Goal: Task Accomplishment & Management: Manage account settings

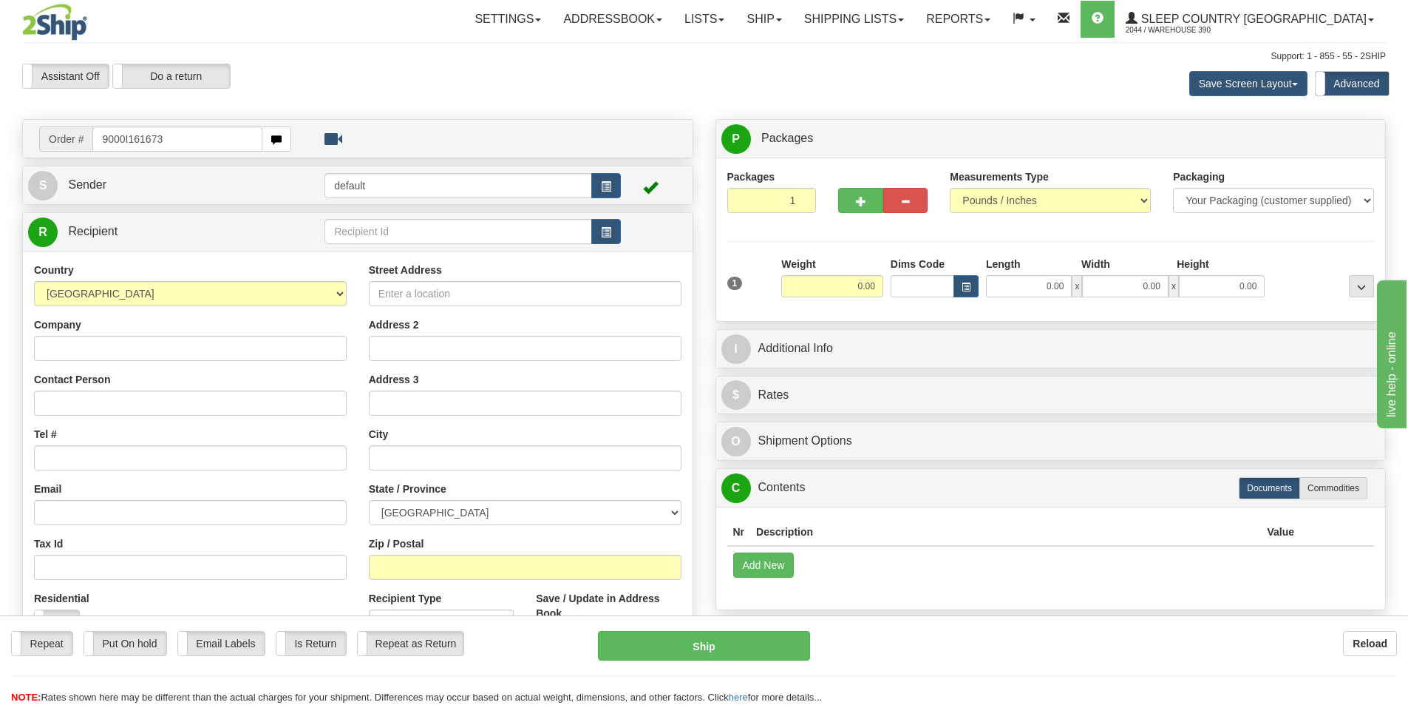
type input "9000I161673"
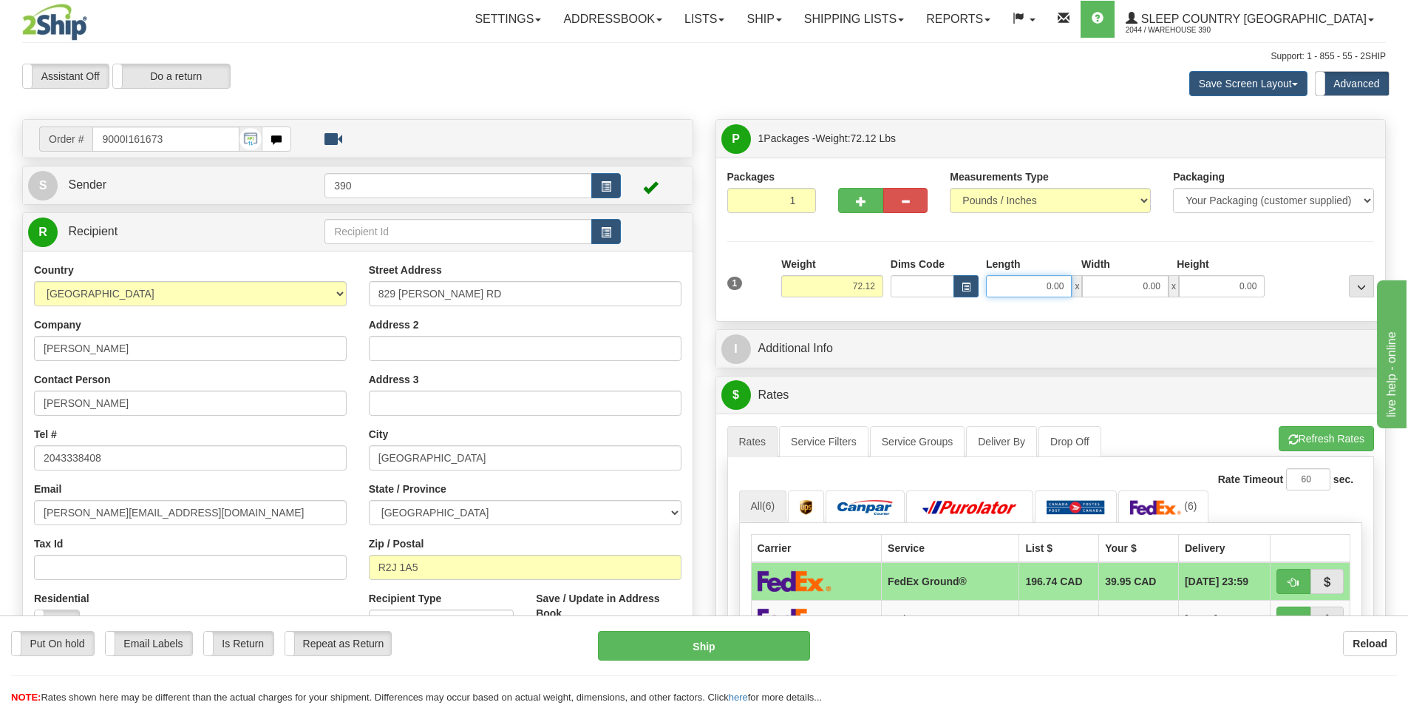
click at [1031, 285] on input "0.00" at bounding box center [1029, 286] width 86 height 22
type input "20.00"
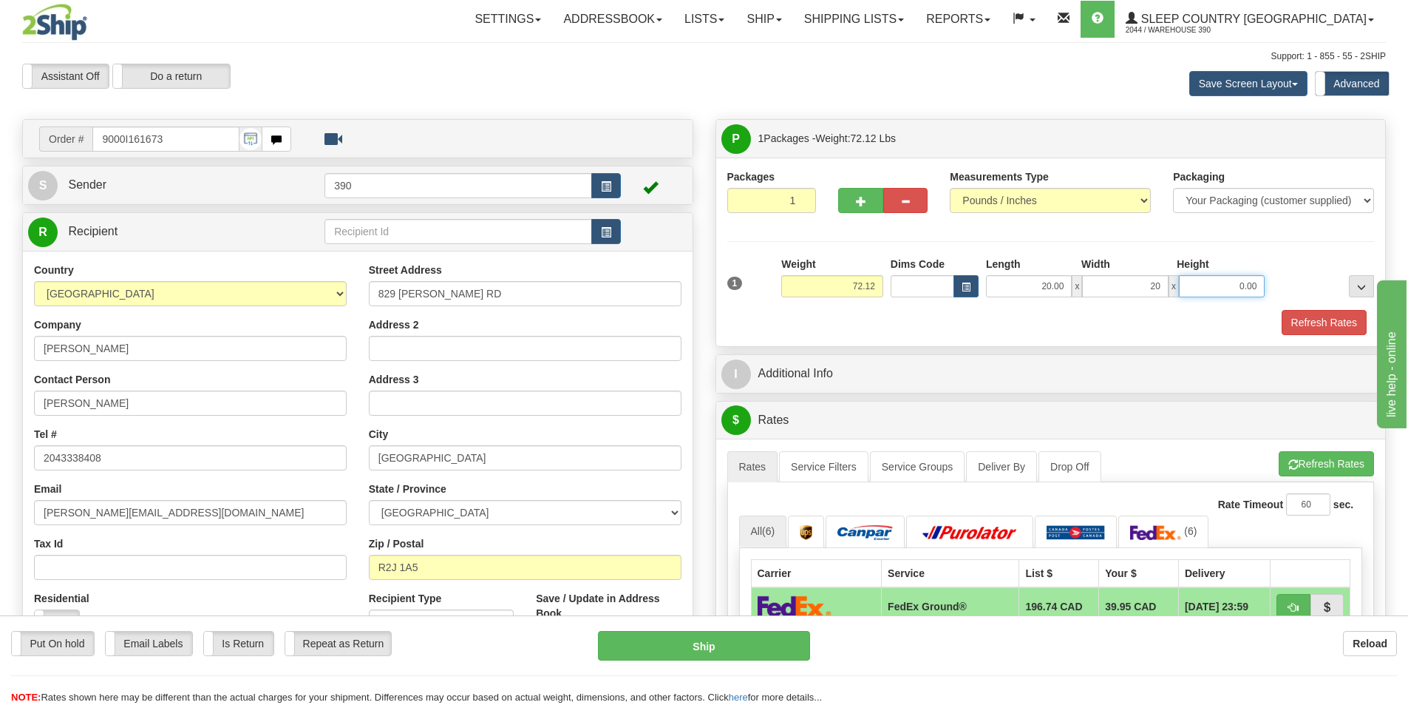
type input "20.00"
type input "40.00"
click at [1306, 319] on button "Refresh Rates" at bounding box center [1324, 322] width 85 height 25
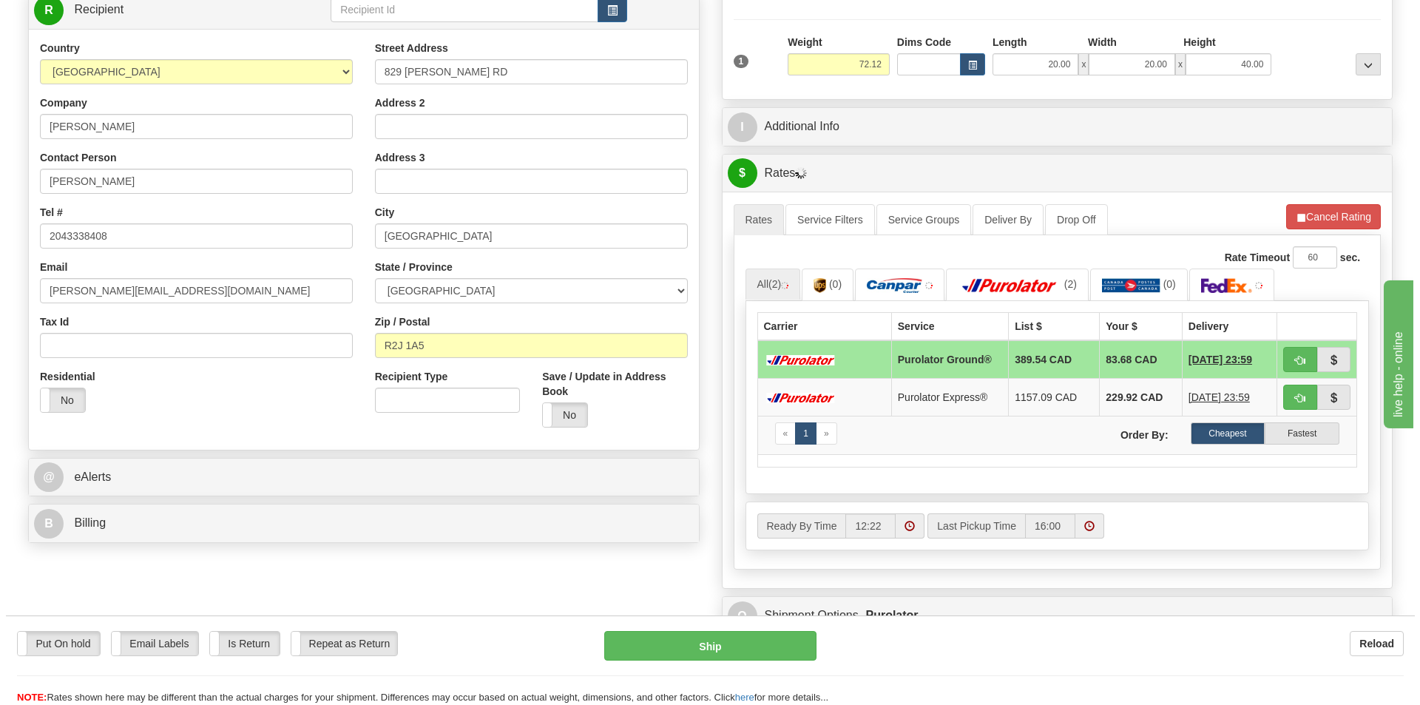
scroll to position [296, 0]
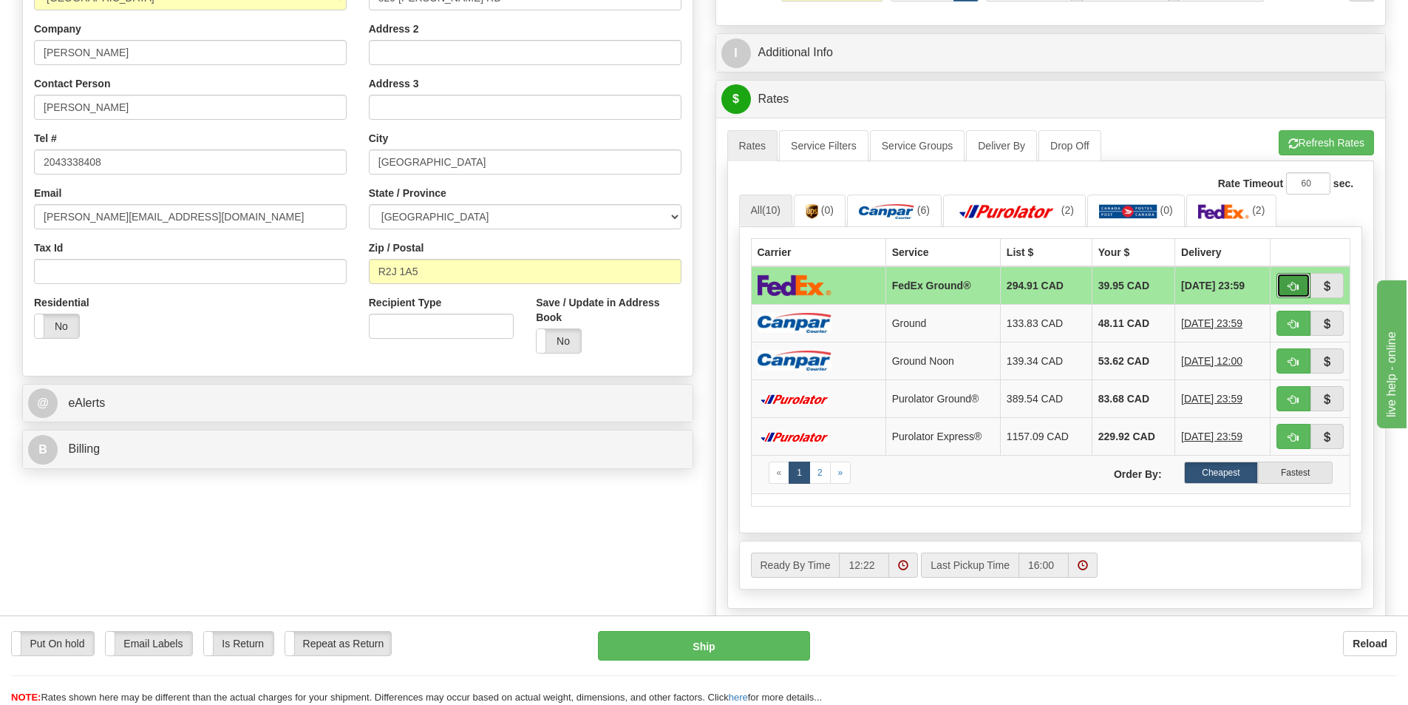
click at [1298, 288] on span "button" at bounding box center [1294, 287] width 10 height 10
type input "92"
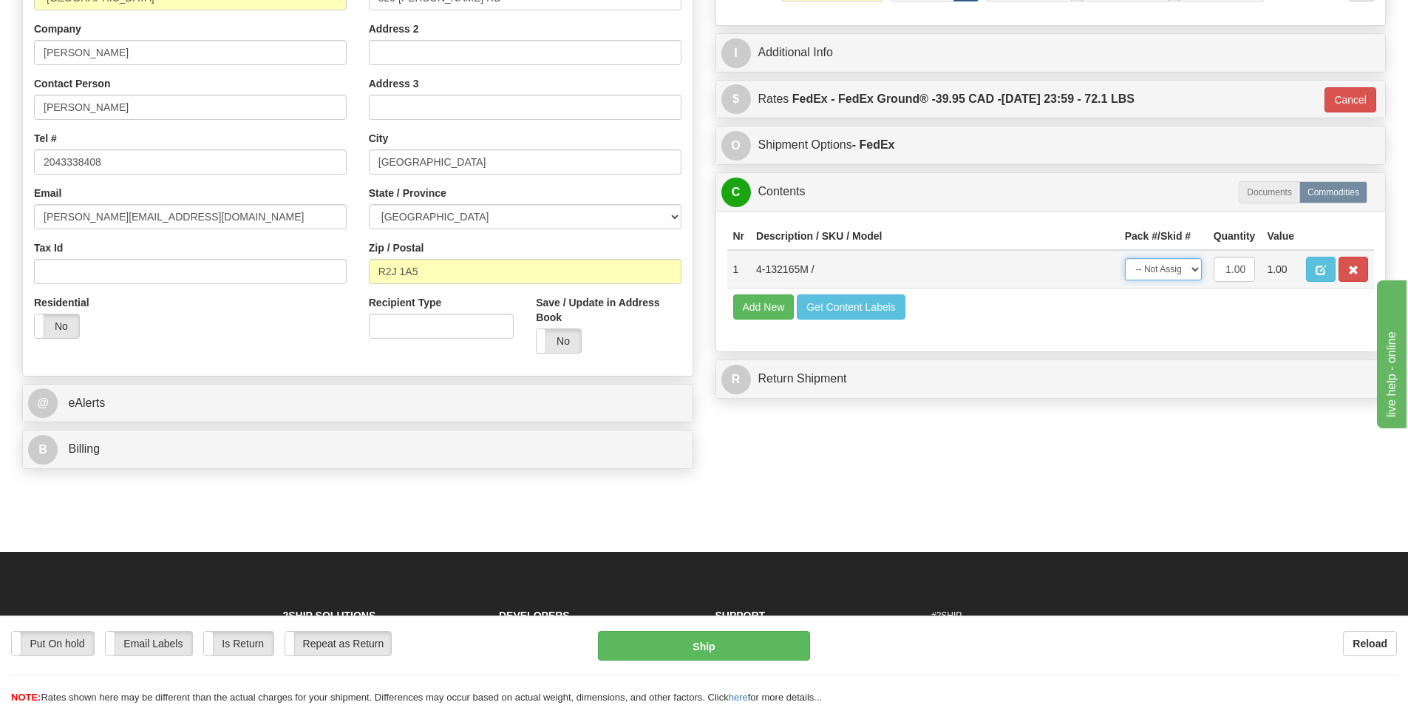
click at [1193, 266] on select "-- Not Assigned -- Package 1" at bounding box center [1163, 269] width 77 height 22
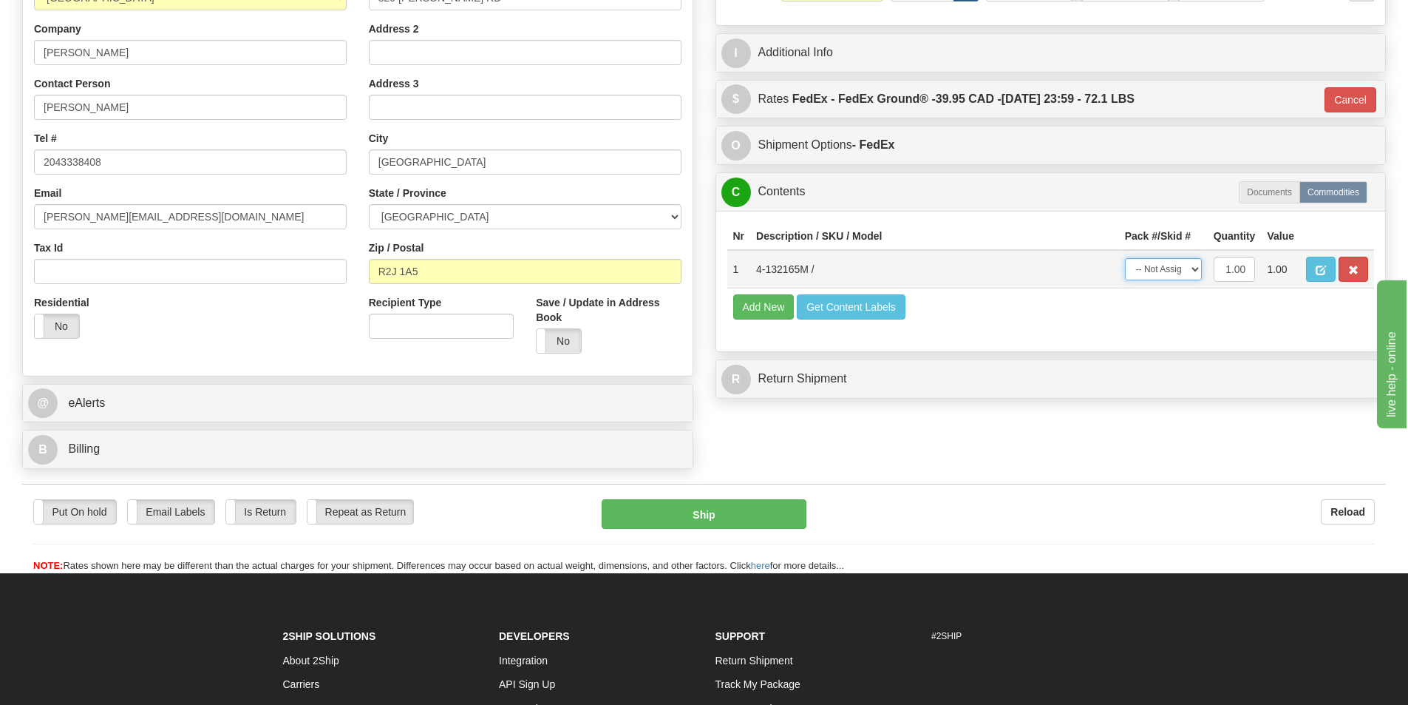
select select "0"
click at [1125, 258] on select "-- Not Assigned -- Package 1" at bounding box center [1163, 269] width 77 height 22
click at [742, 511] on button "Ship" at bounding box center [704, 514] width 205 height 30
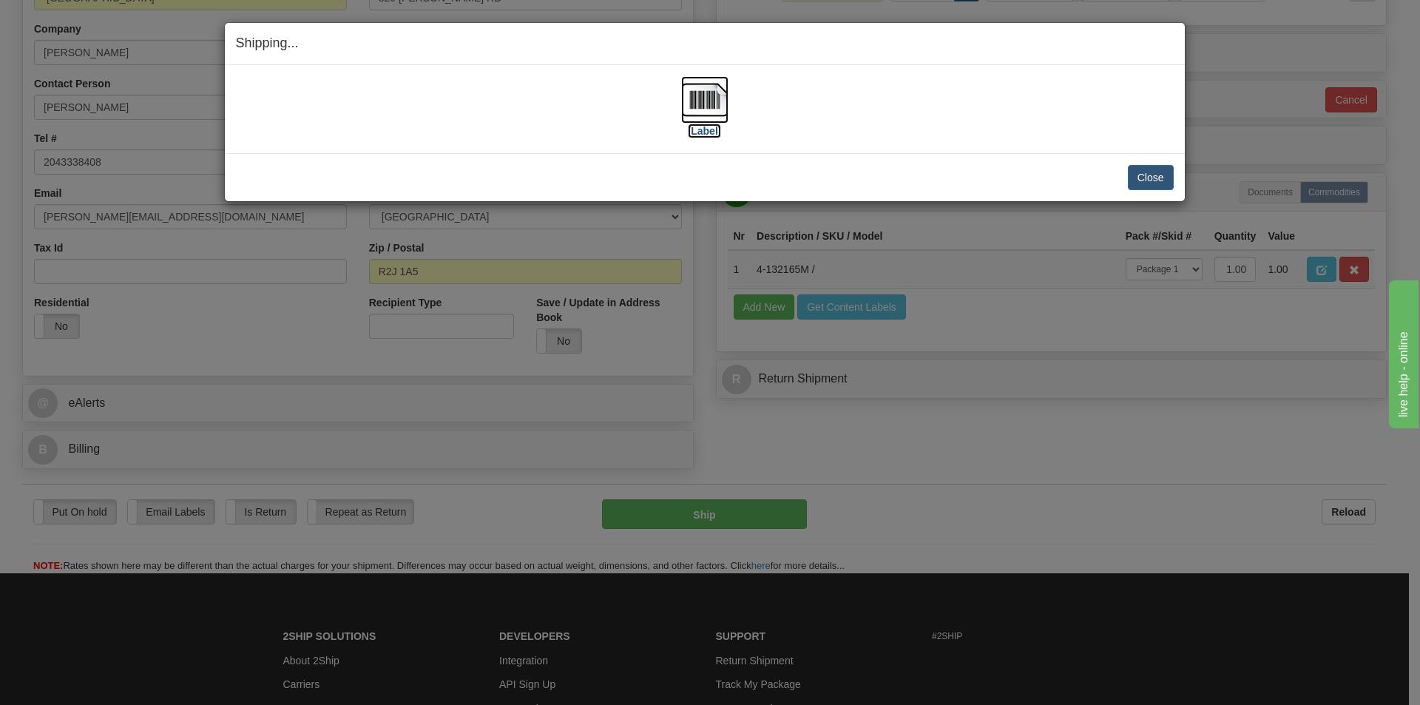
click at [695, 98] on img at bounding box center [704, 99] width 47 height 47
click at [1160, 174] on button "Close" at bounding box center [1151, 177] width 46 height 25
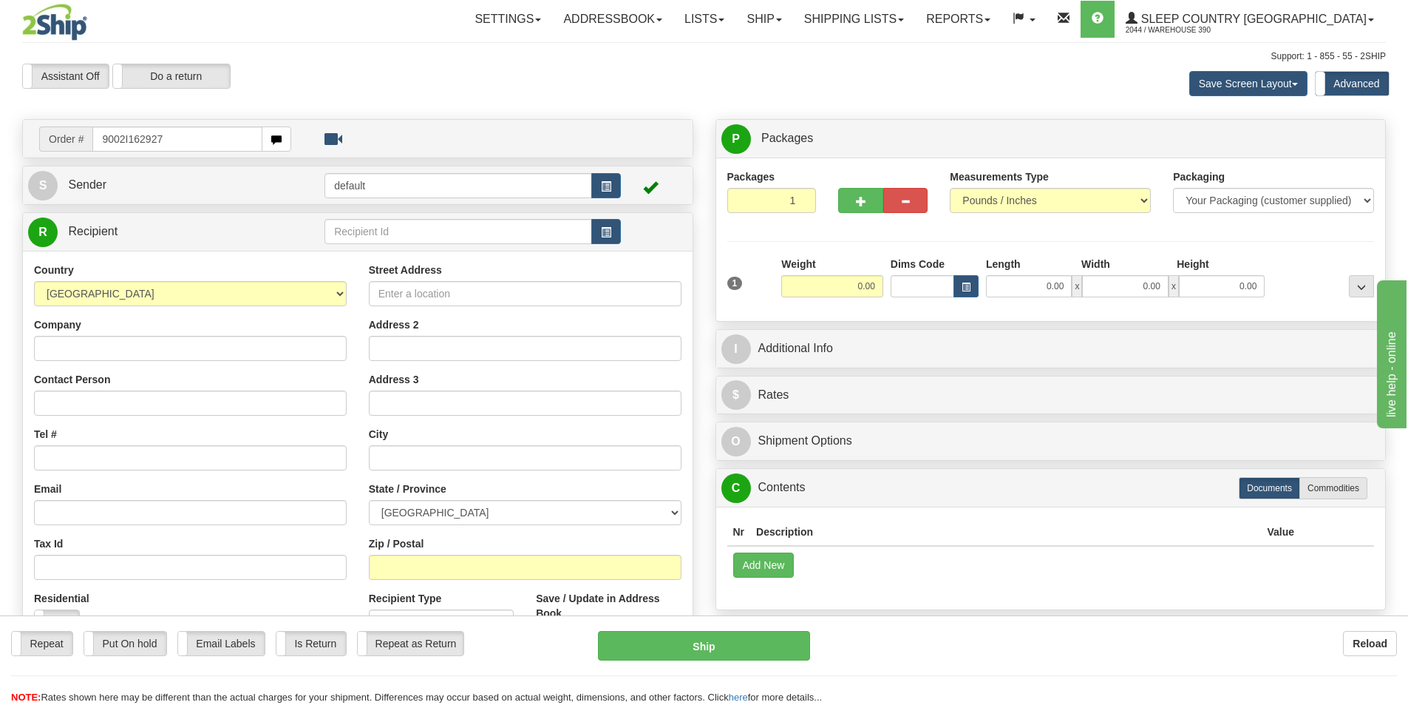
type input "9002I162927"
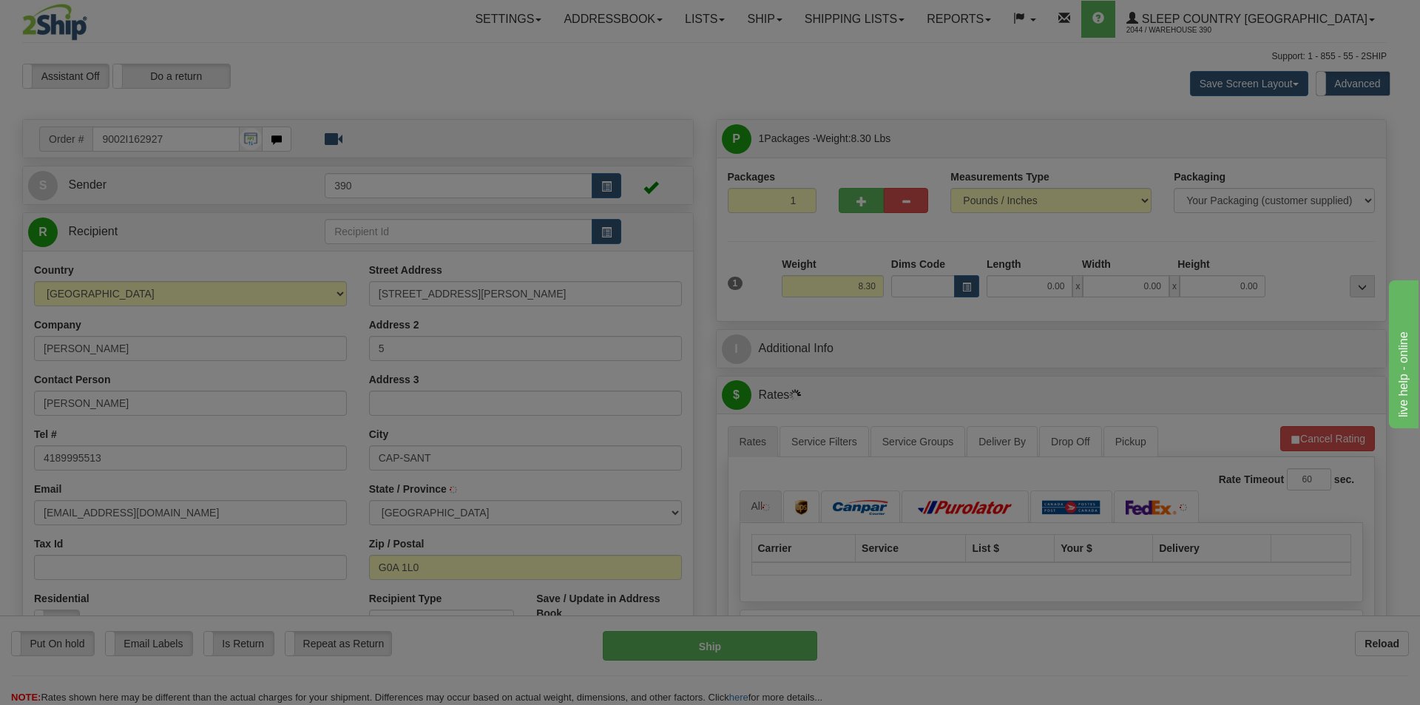
type input "CAP-SANTE"
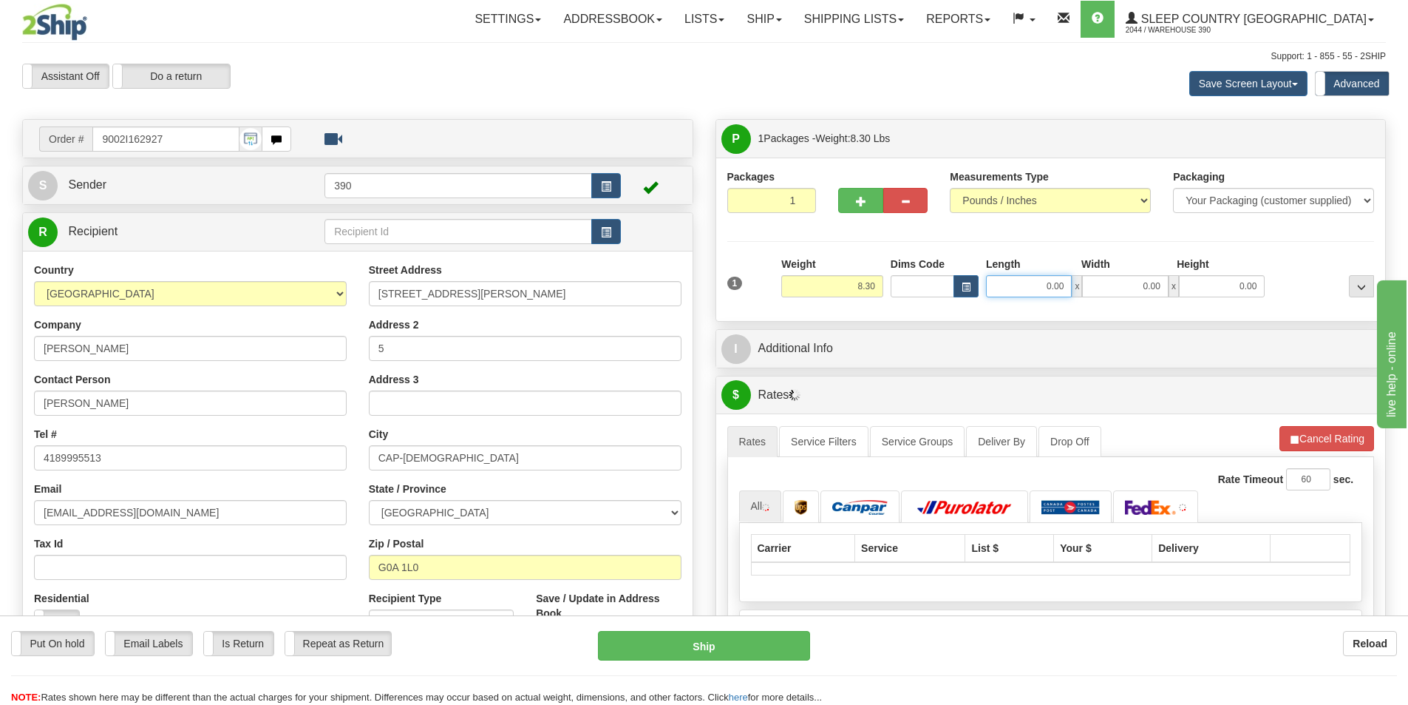
click at [1010, 291] on input "0.00" at bounding box center [1029, 286] width 86 height 22
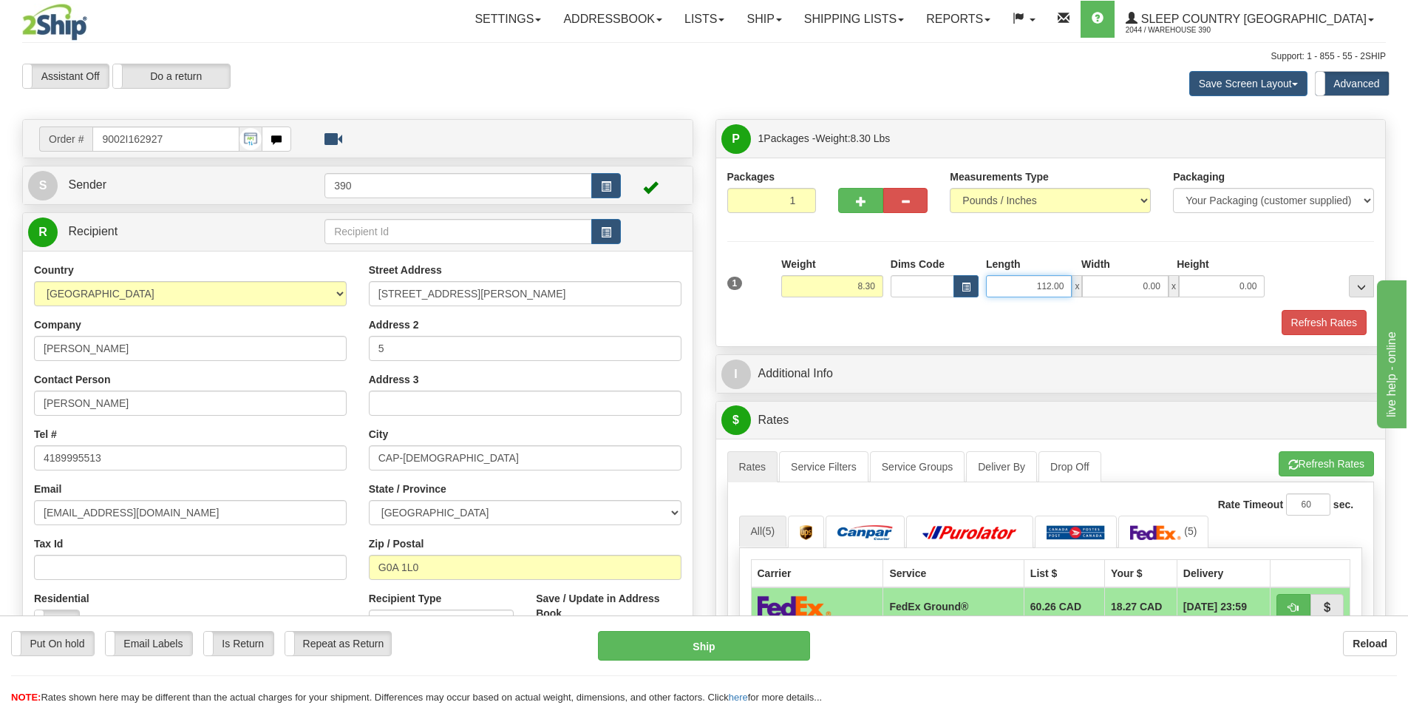
click at [1047, 281] on input "112.00" at bounding box center [1029, 286] width 86 height 22
type input "12.00"
click at [1133, 281] on input "0.00" at bounding box center [1125, 286] width 86 height 22
type input "9.00"
type input "3.00"
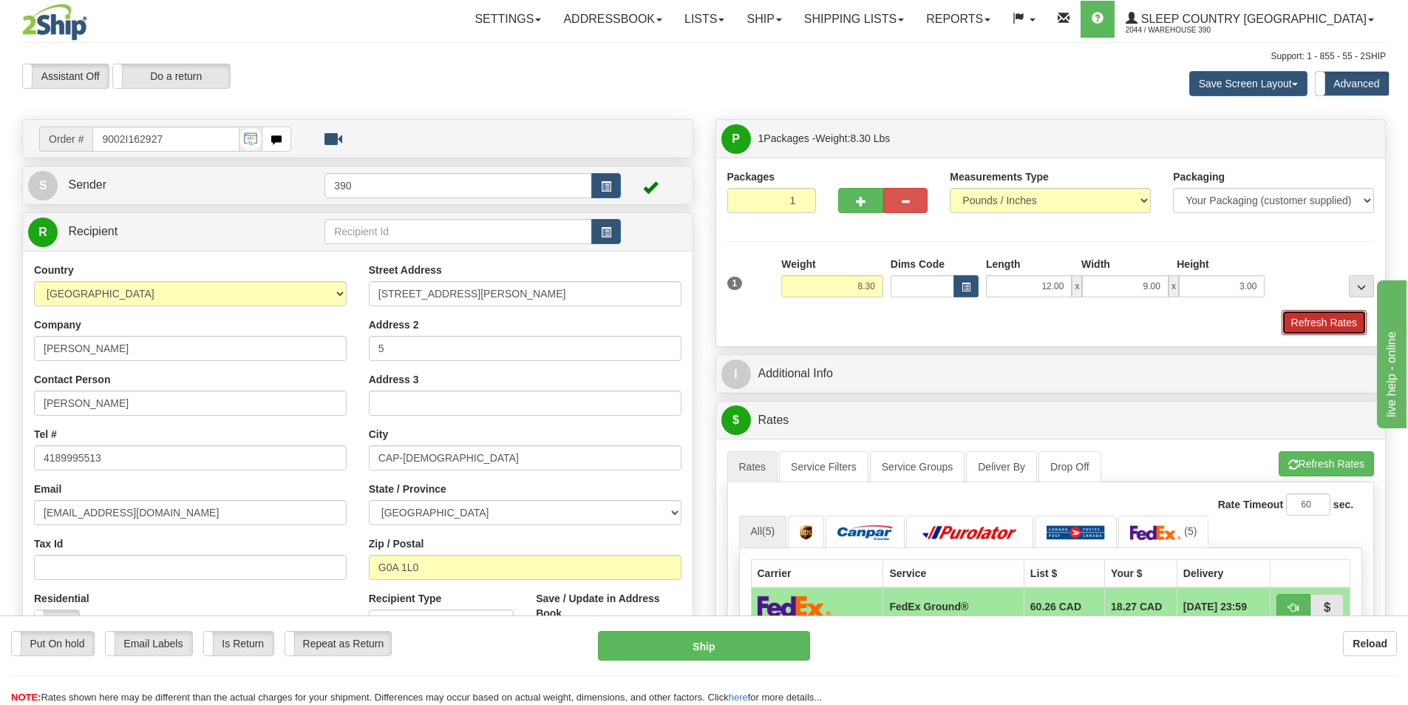
click at [1289, 323] on button "Refresh Rates" at bounding box center [1324, 322] width 85 height 25
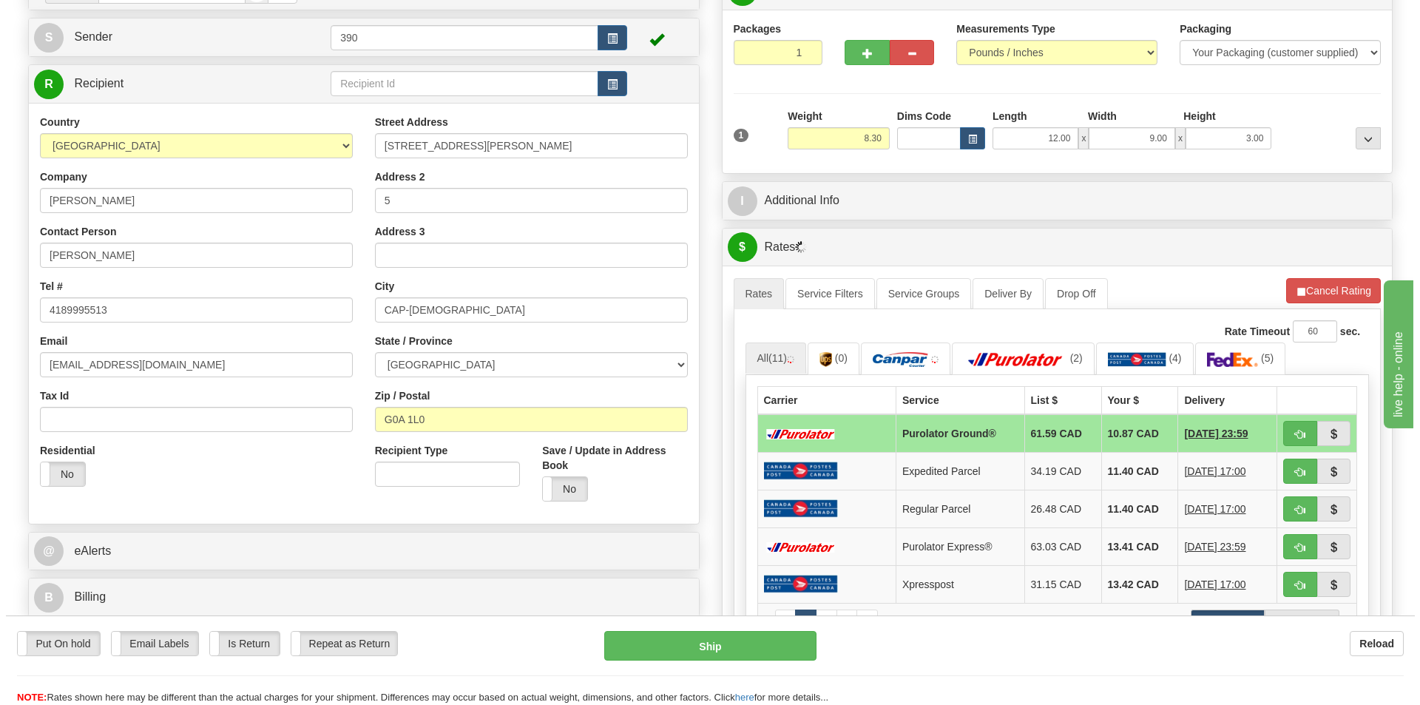
scroll to position [222, 0]
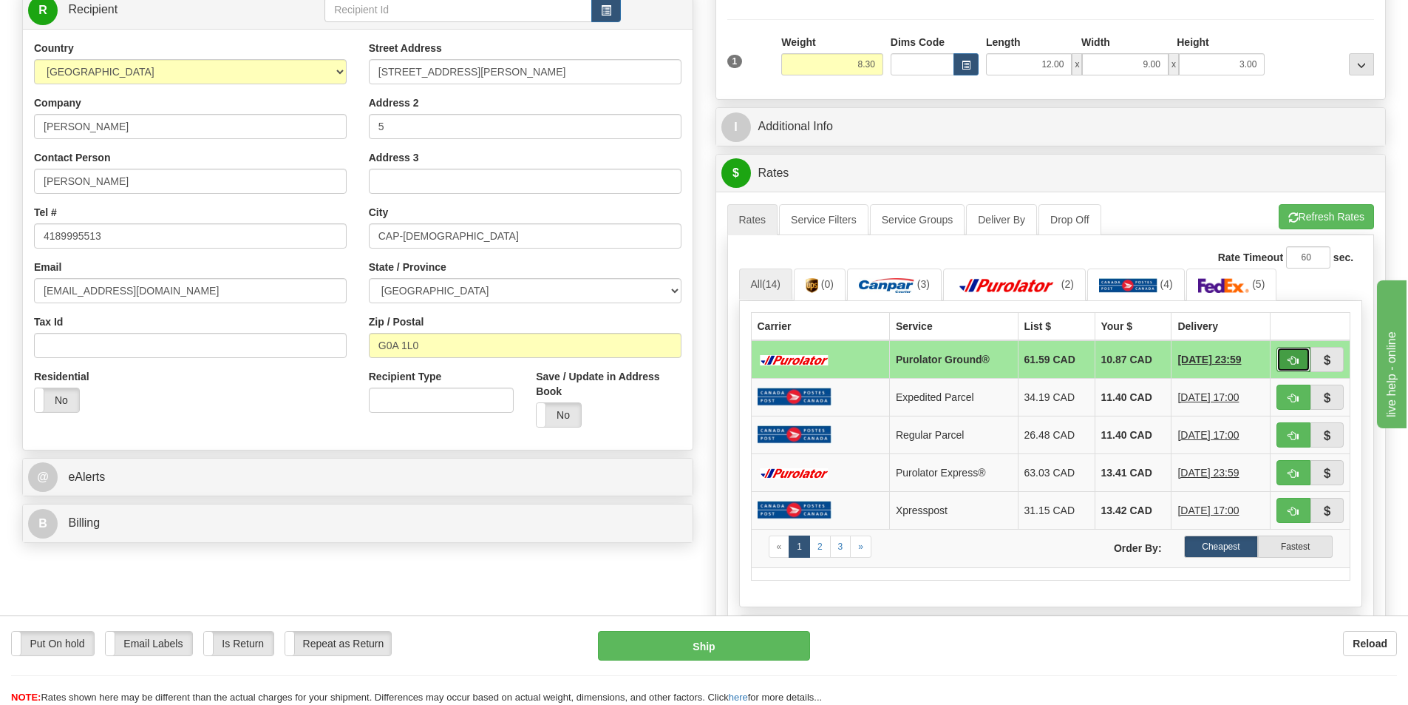
click at [1300, 359] on button "button" at bounding box center [1294, 359] width 34 height 25
type input "260"
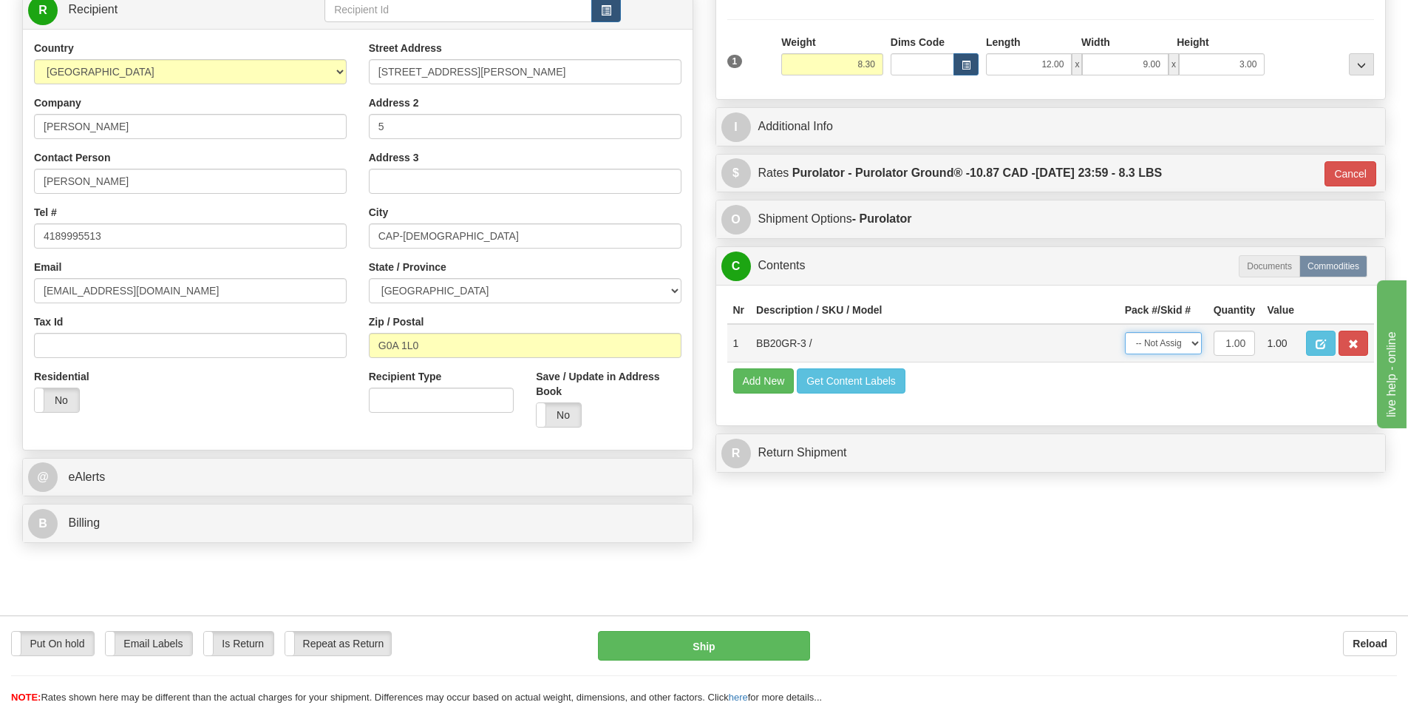
click at [1193, 346] on select "-- Not Assigned -- Package 1" at bounding box center [1163, 343] width 77 height 22
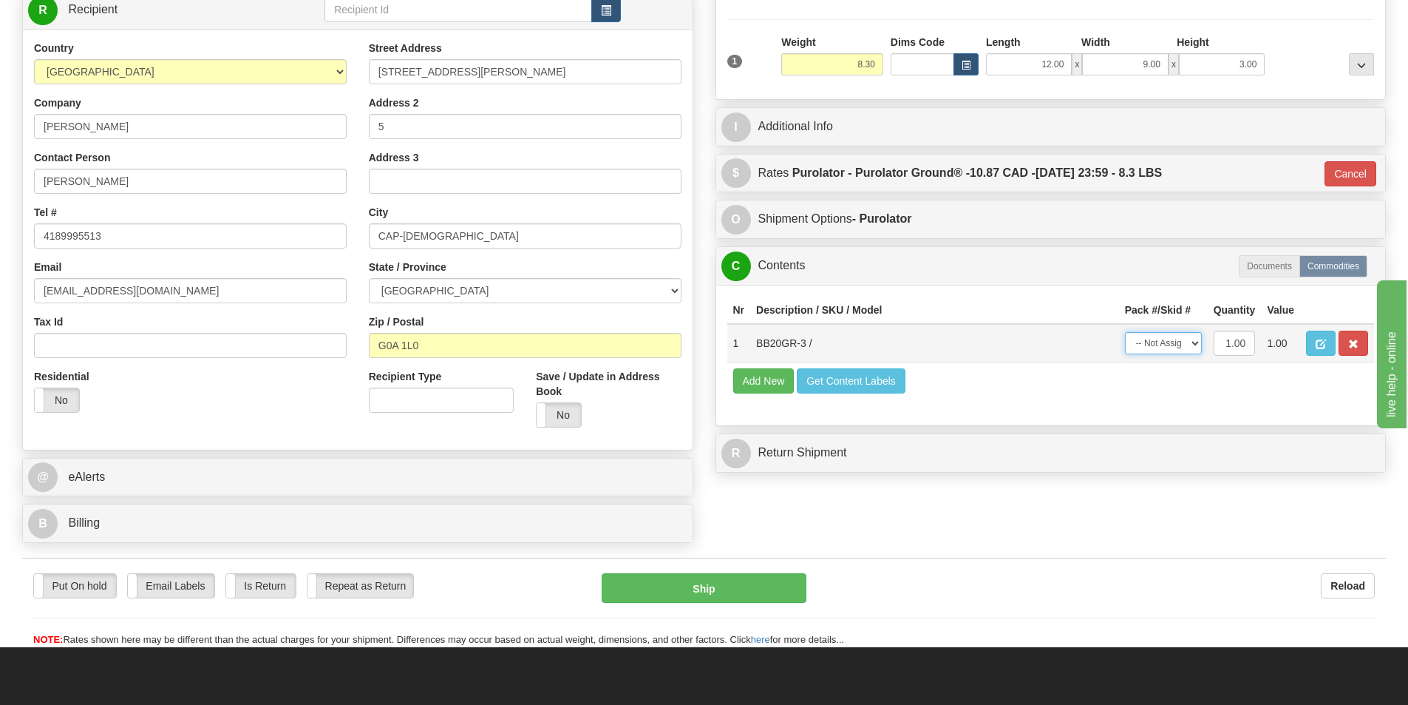
select select "0"
click at [1125, 332] on select "-- Not Assigned -- Package 1" at bounding box center [1163, 343] width 77 height 22
click at [715, 577] on button "Ship" at bounding box center [704, 588] width 205 height 30
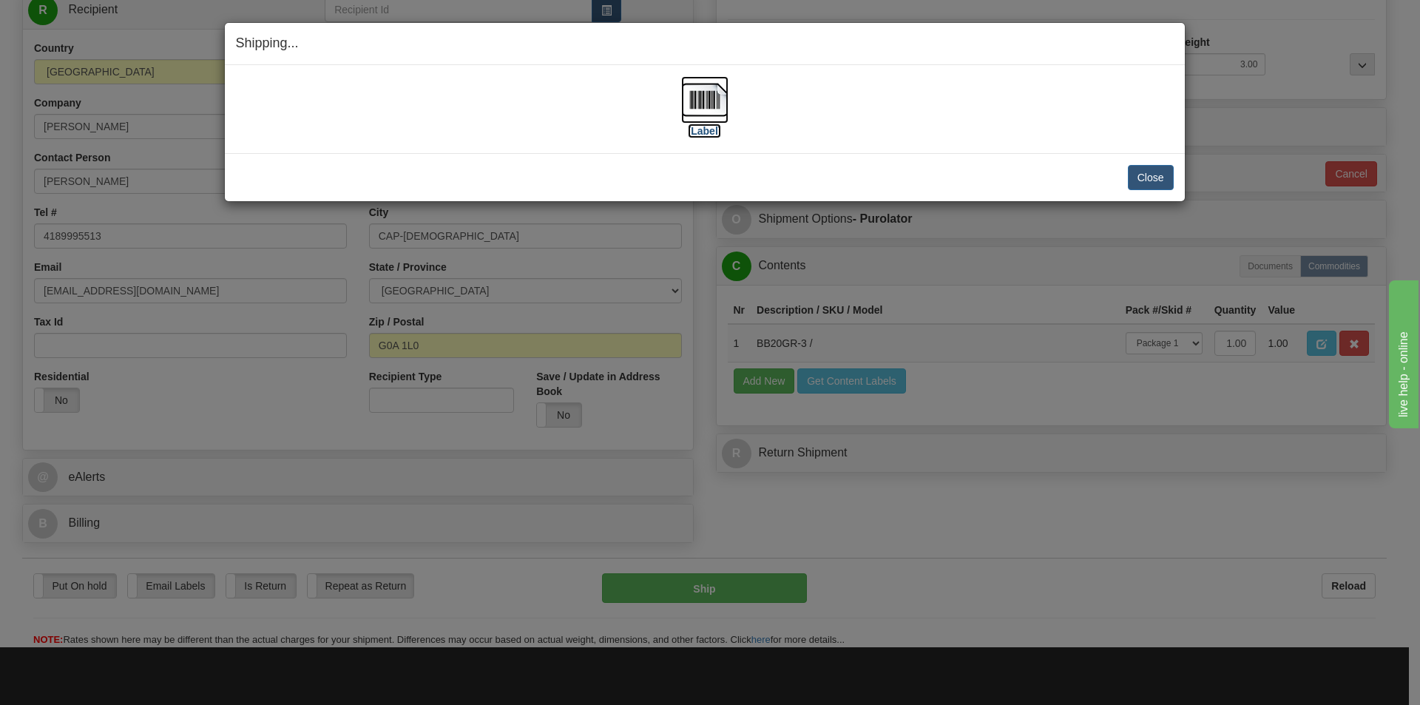
click at [704, 101] on img at bounding box center [704, 99] width 47 height 47
click at [1130, 166] on button "Close" at bounding box center [1151, 177] width 46 height 25
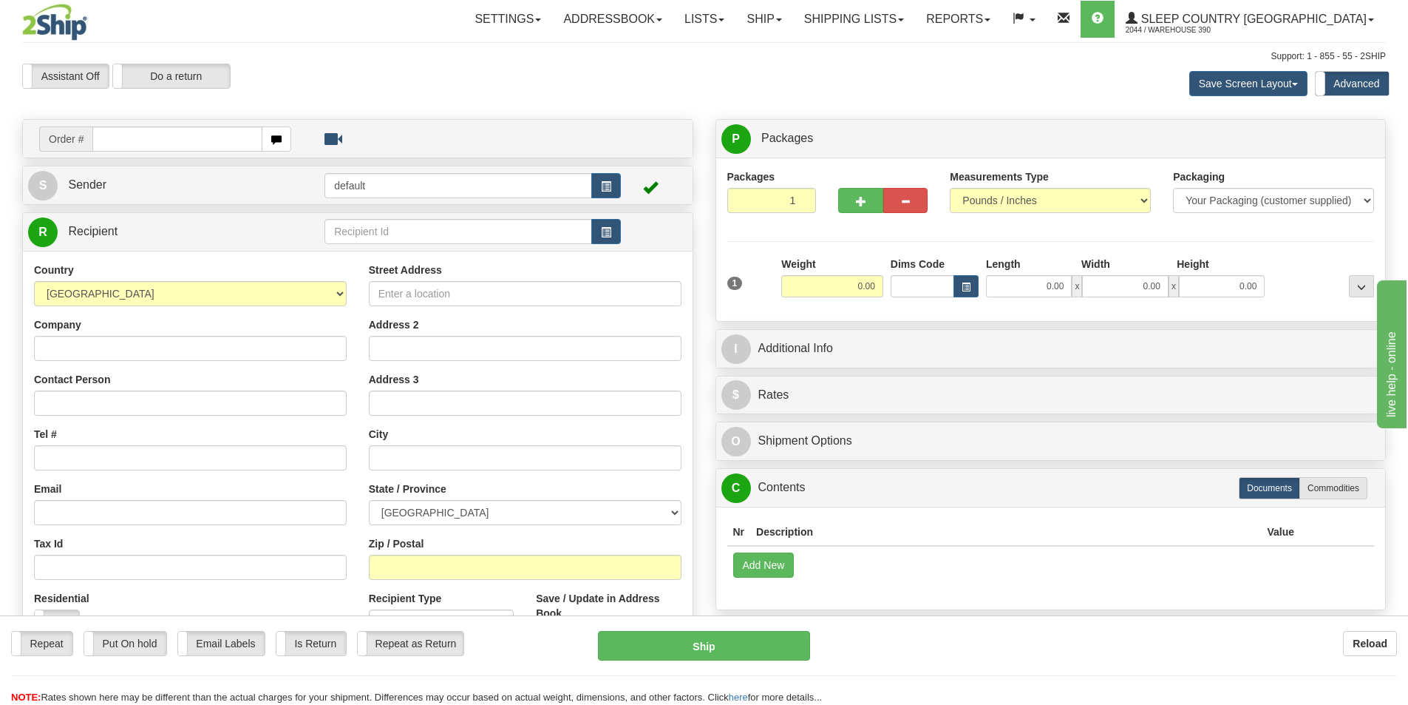
click at [189, 138] on input "text" at bounding box center [177, 138] width 170 height 25
type input "9002I163963"
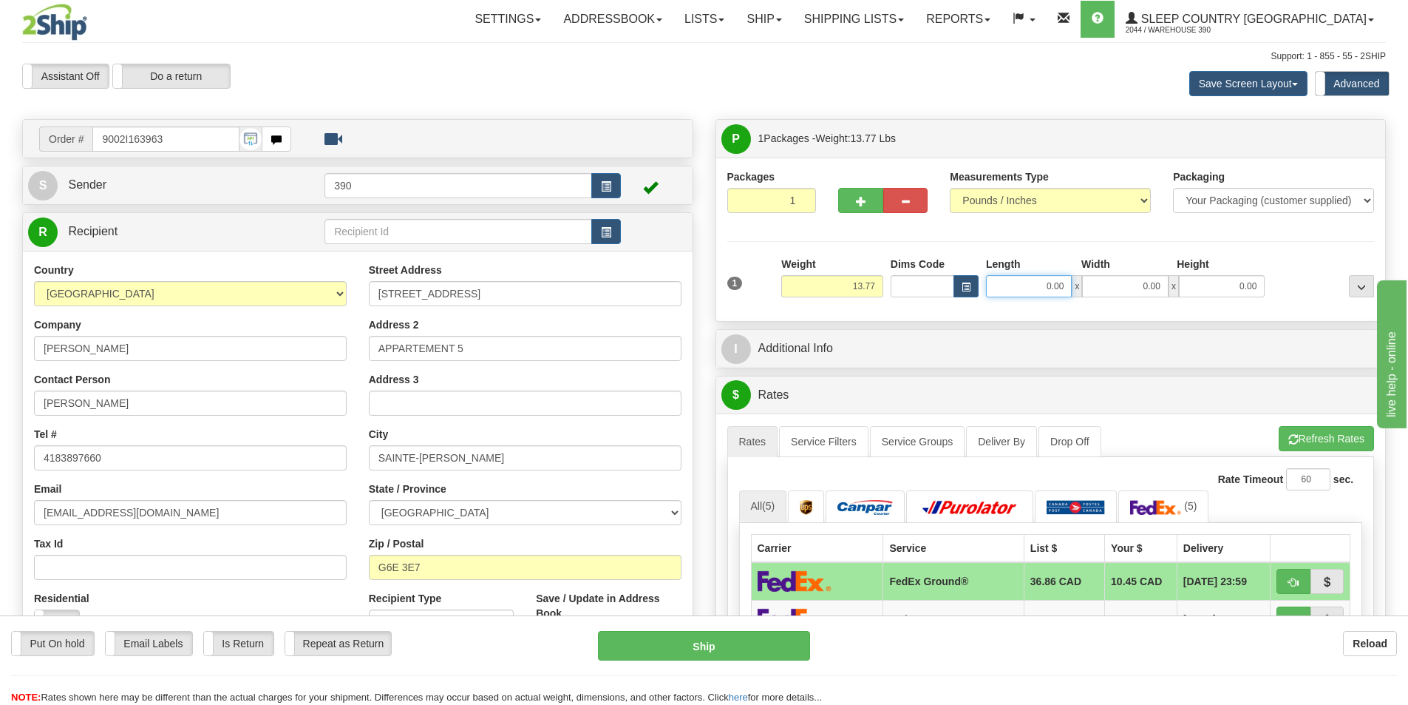
click at [1040, 285] on input "0.00" at bounding box center [1029, 286] width 86 height 22
type input "8.00"
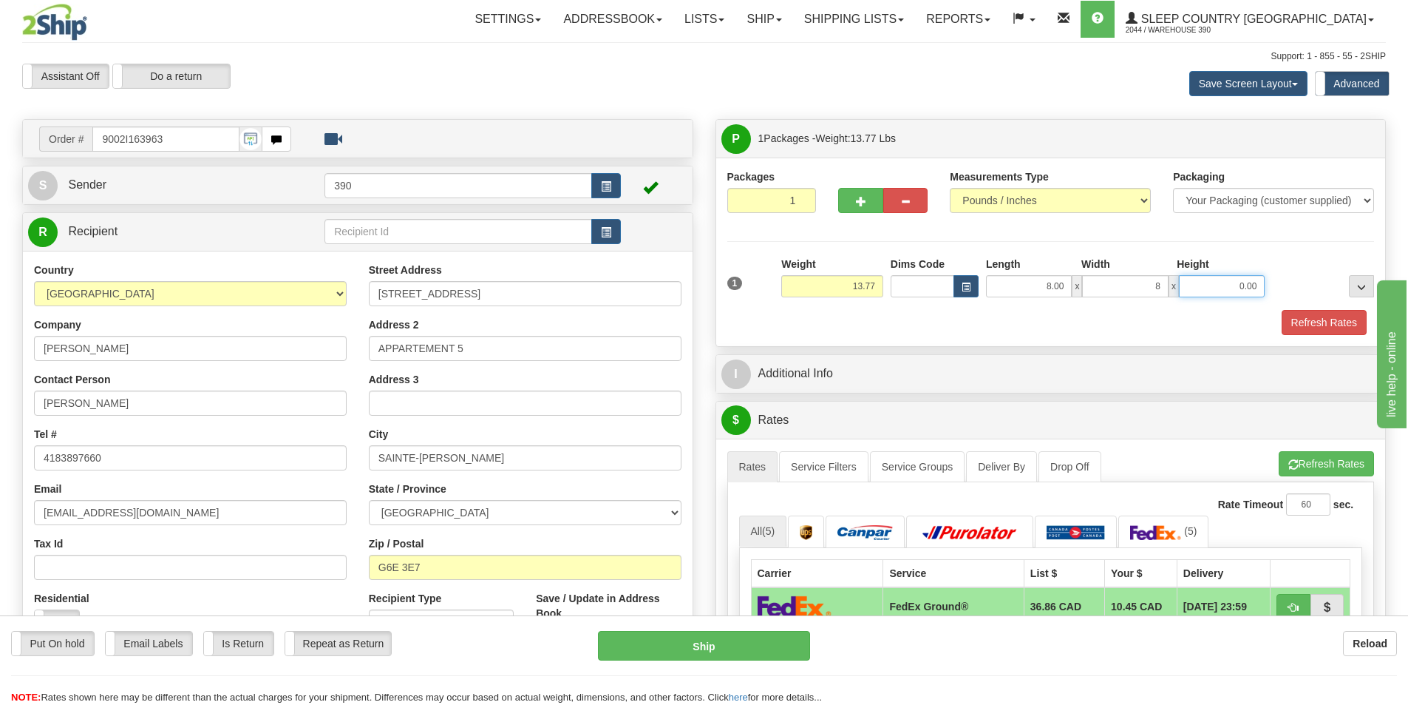
type input "8.00"
type input "18.00"
click at [1312, 320] on button "Refresh Rates" at bounding box center [1324, 322] width 85 height 25
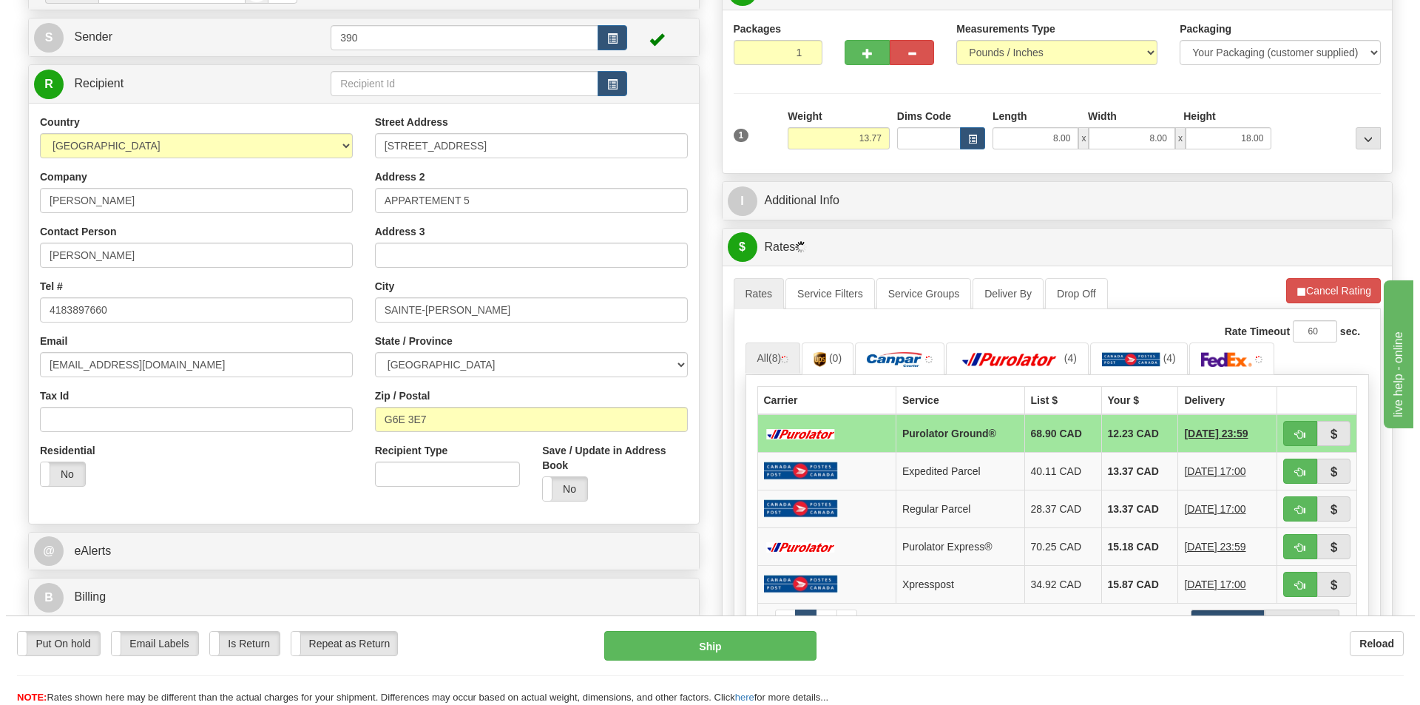
scroll to position [222, 0]
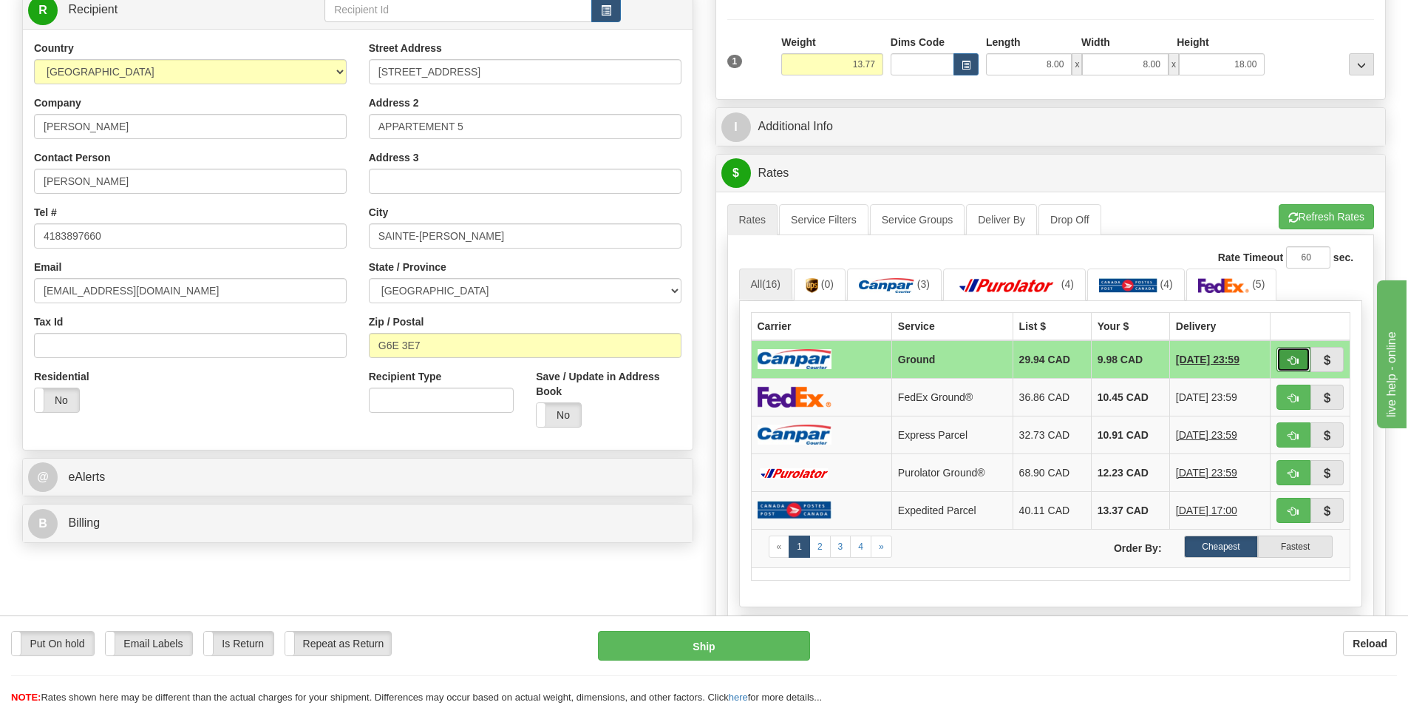
click at [1286, 361] on button "button" at bounding box center [1294, 359] width 34 height 25
type input "1"
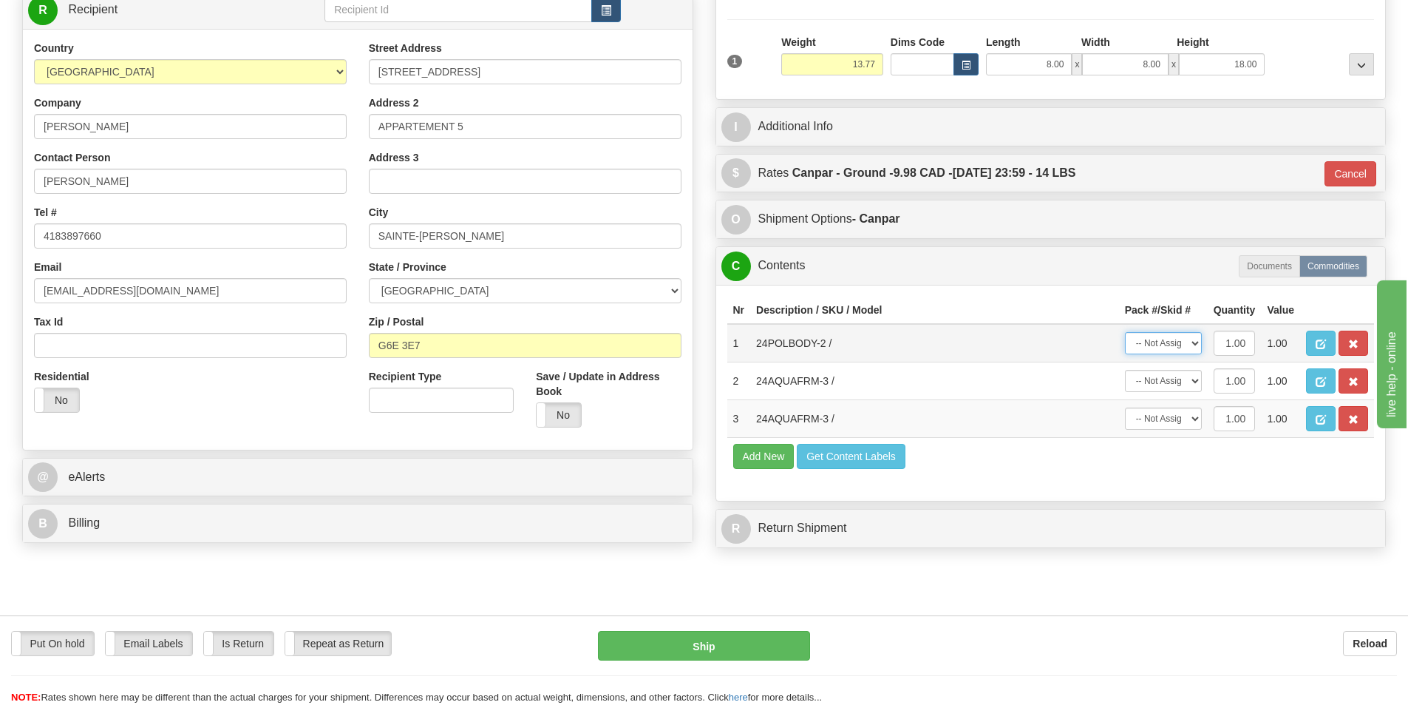
click at [1190, 344] on select "-- Not Assigned -- Package 1" at bounding box center [1163, 343] width 77 height 22
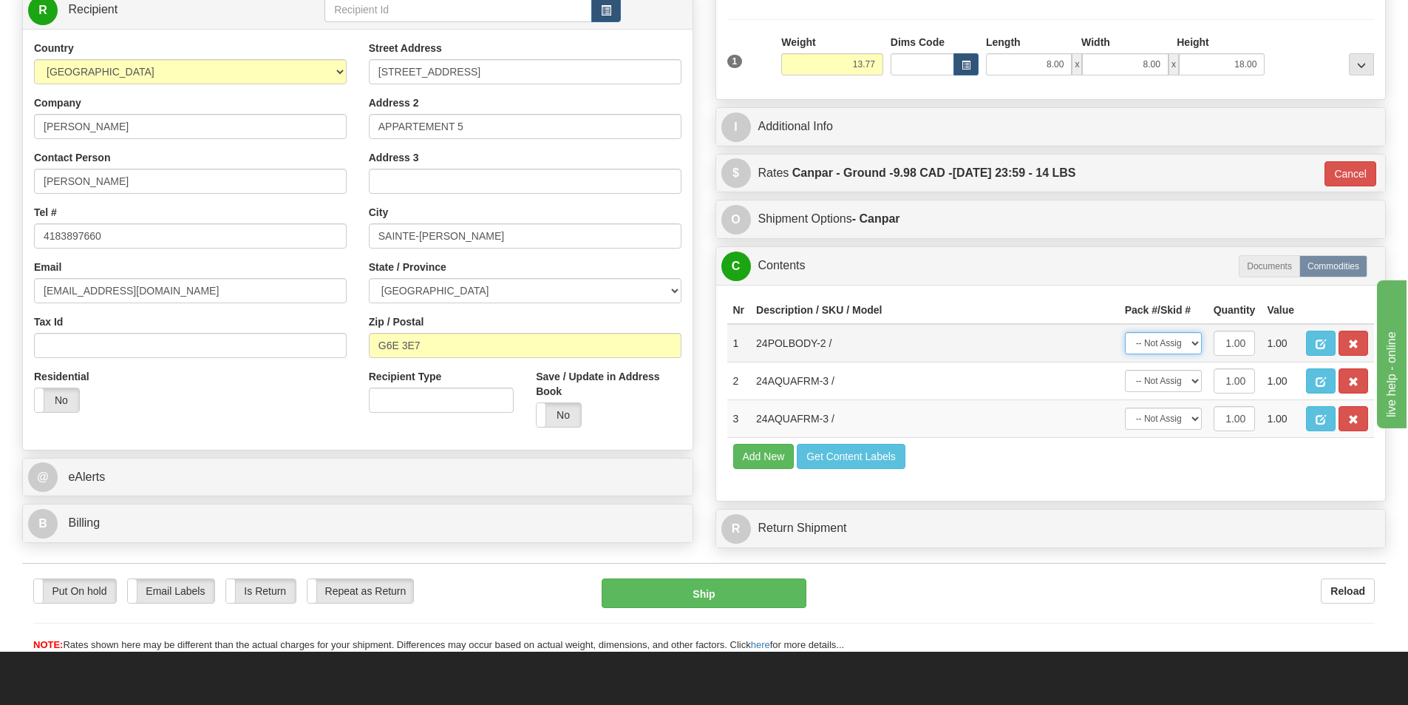
select select "0"
click at [1125, 332] on select "-- Not Assigned -- Package 1" at bounding box center [1163, 343] width 77 height 22
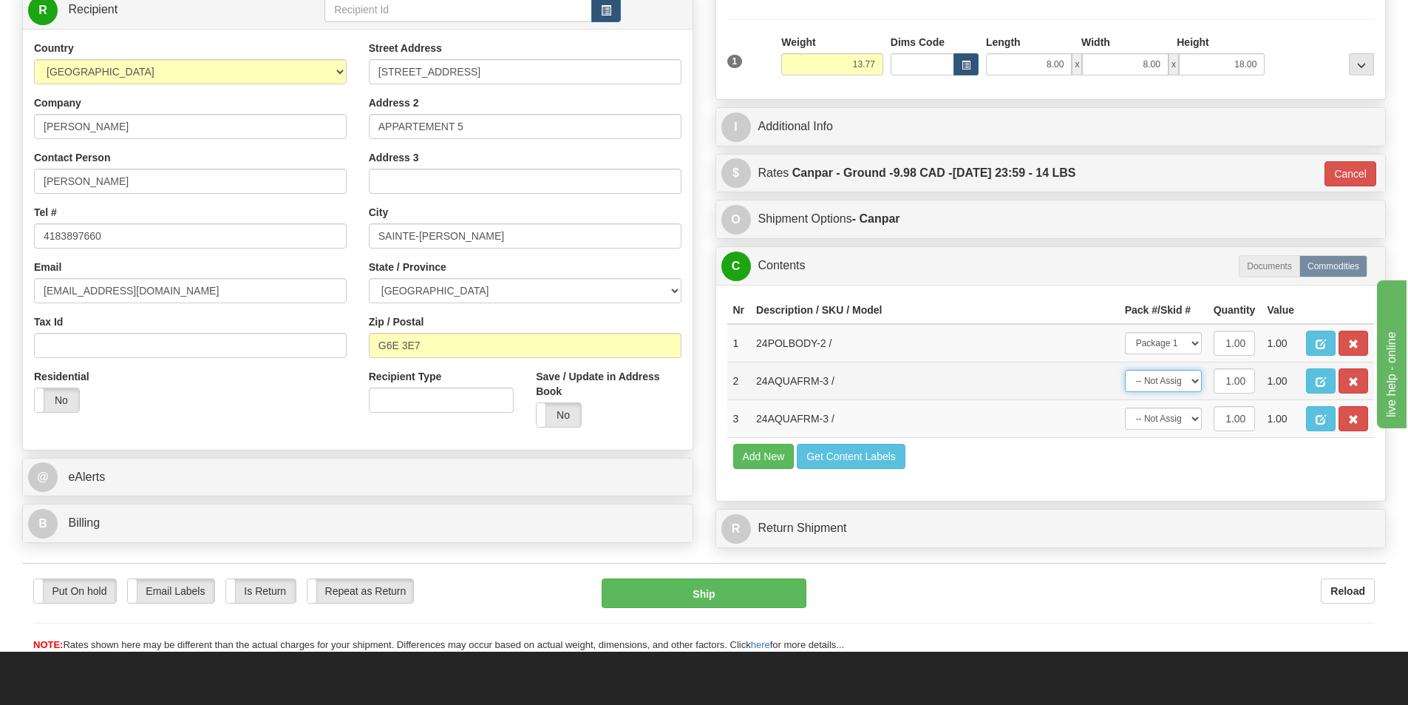
click at [1176, 378] on select "-- Not Assigned -- Package 1" at bounding box center [1163, 381] width 77 height 22
select select "0"
click at [1125, 370] on select "-- Not Assigned -- Package 1" at bounding box center [1163, 381] width 77 height 22
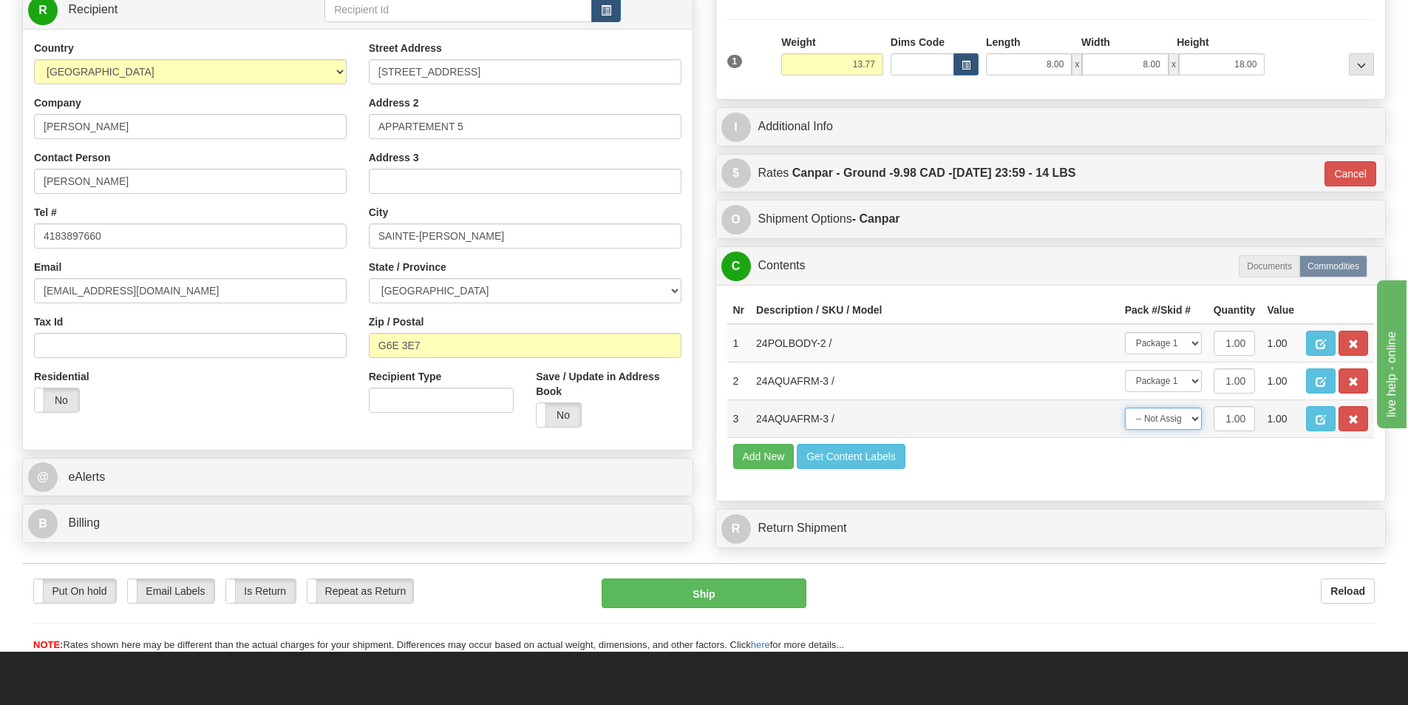
click at [1182, 416] on select "-- Not Assigned -- Package 1" at bounding box center [1163, 418] width 77 height 22
select select "0"
click at [1125, 407] on select "-- Not Assigned -- Package 1" at bounding box center [1163, 418] width 77 height 22
click at [773, 592] on button "Ship" at bounding box center [704, 593] width 205 height 30
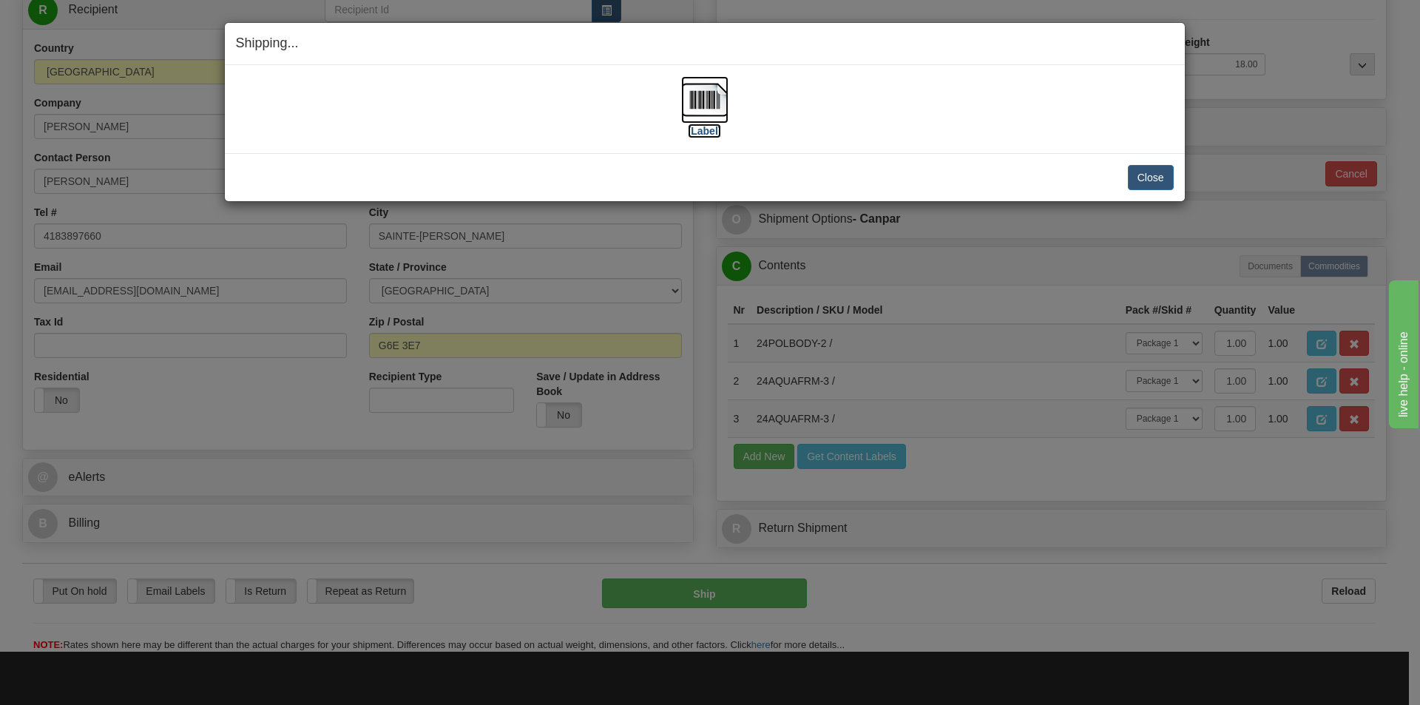
click at [712, 108] on img at bounding box center [704, 99] width 47 height 47
click at [1149, 174] on button "Close" at bounding box center [1151, 177] width 46 height 25
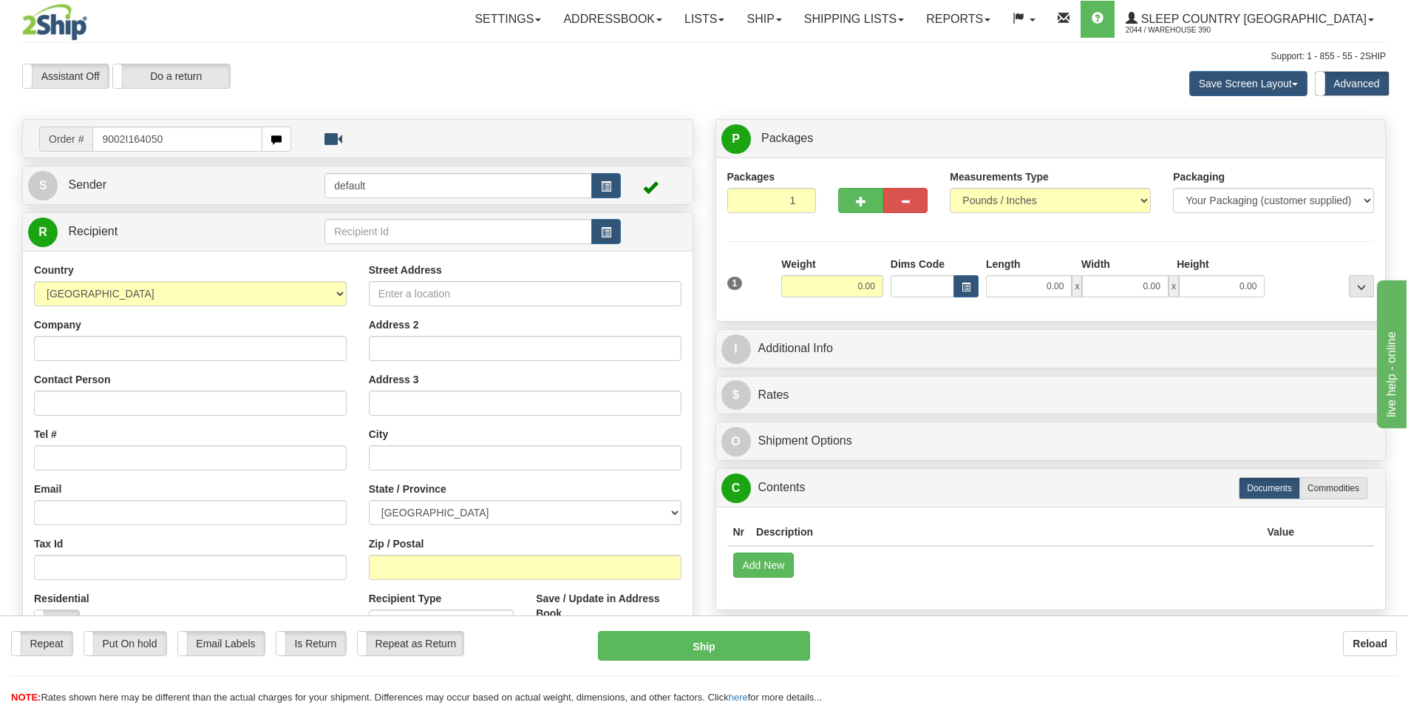
type input "9002I164050"
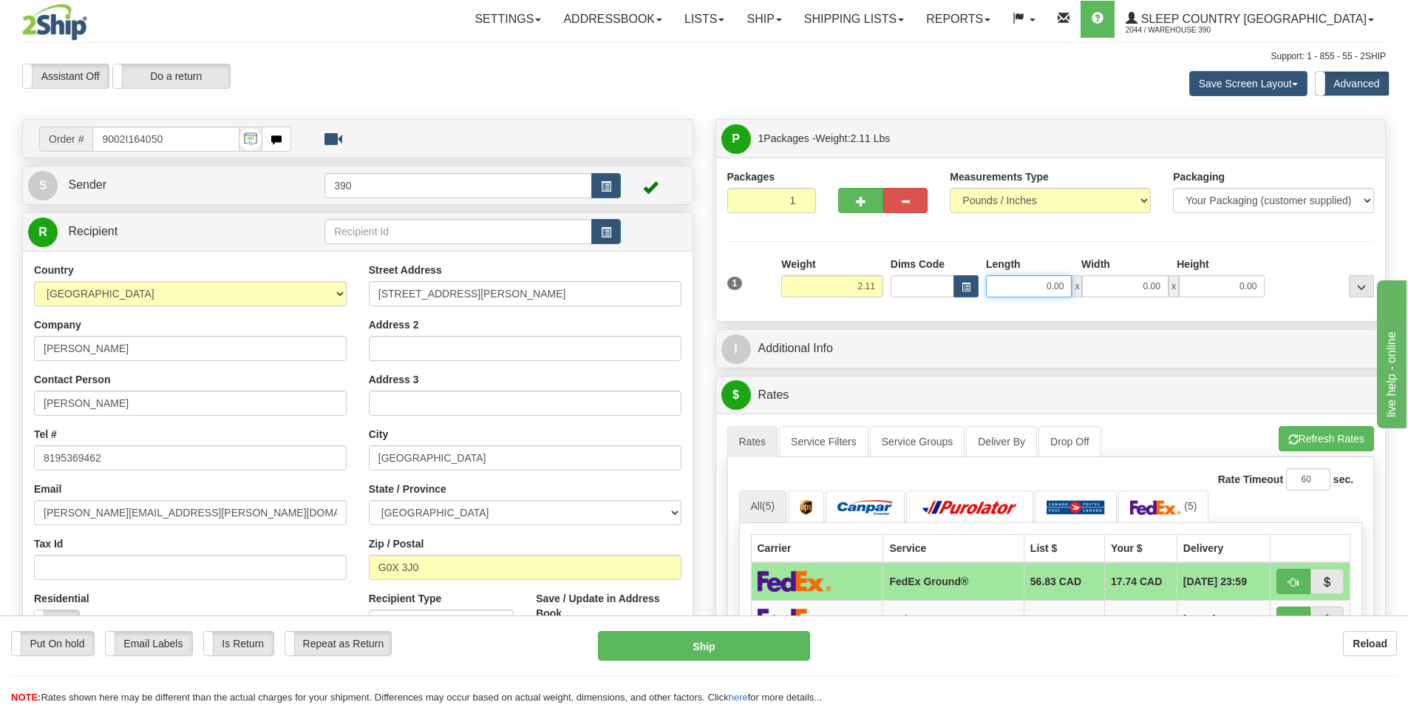
click at [1051, 286] on input "0.00" at bounding box center [1029, 286] width 86 height 22
type input "7.00"
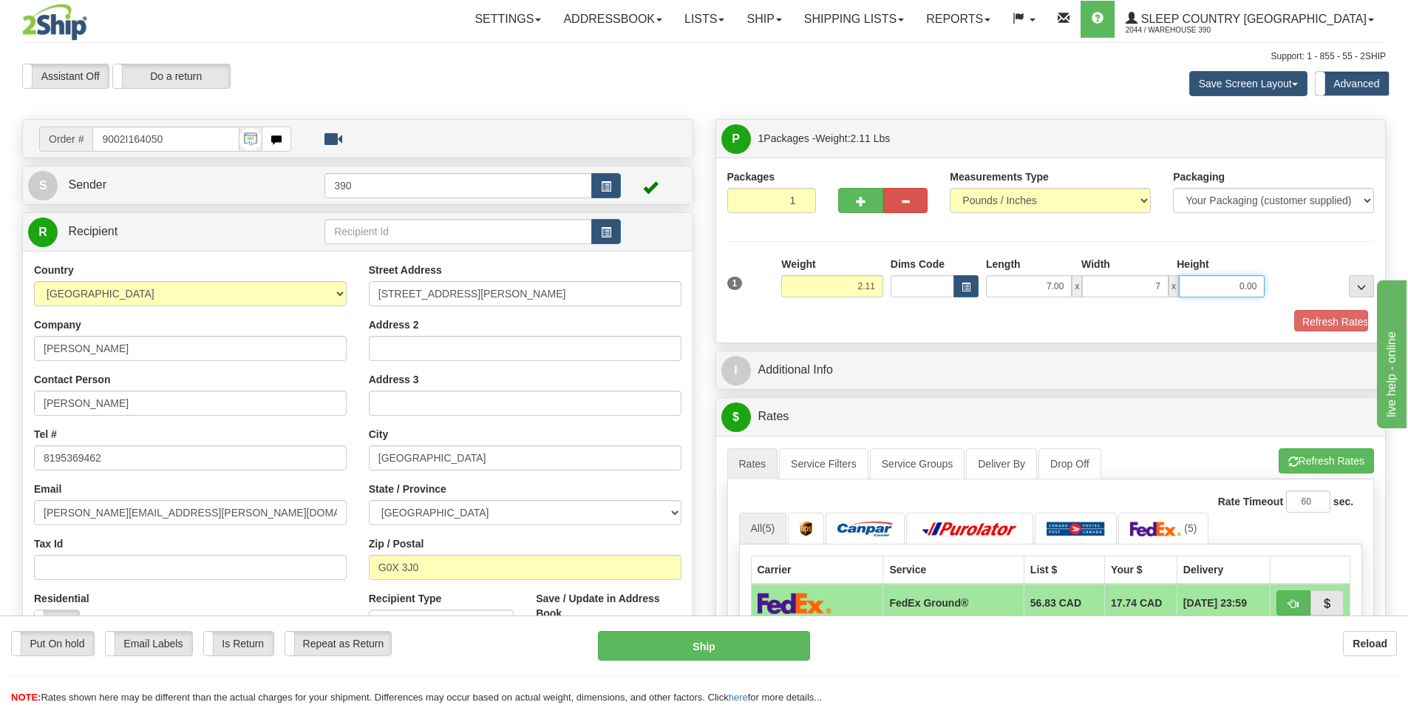
type input "7.00"
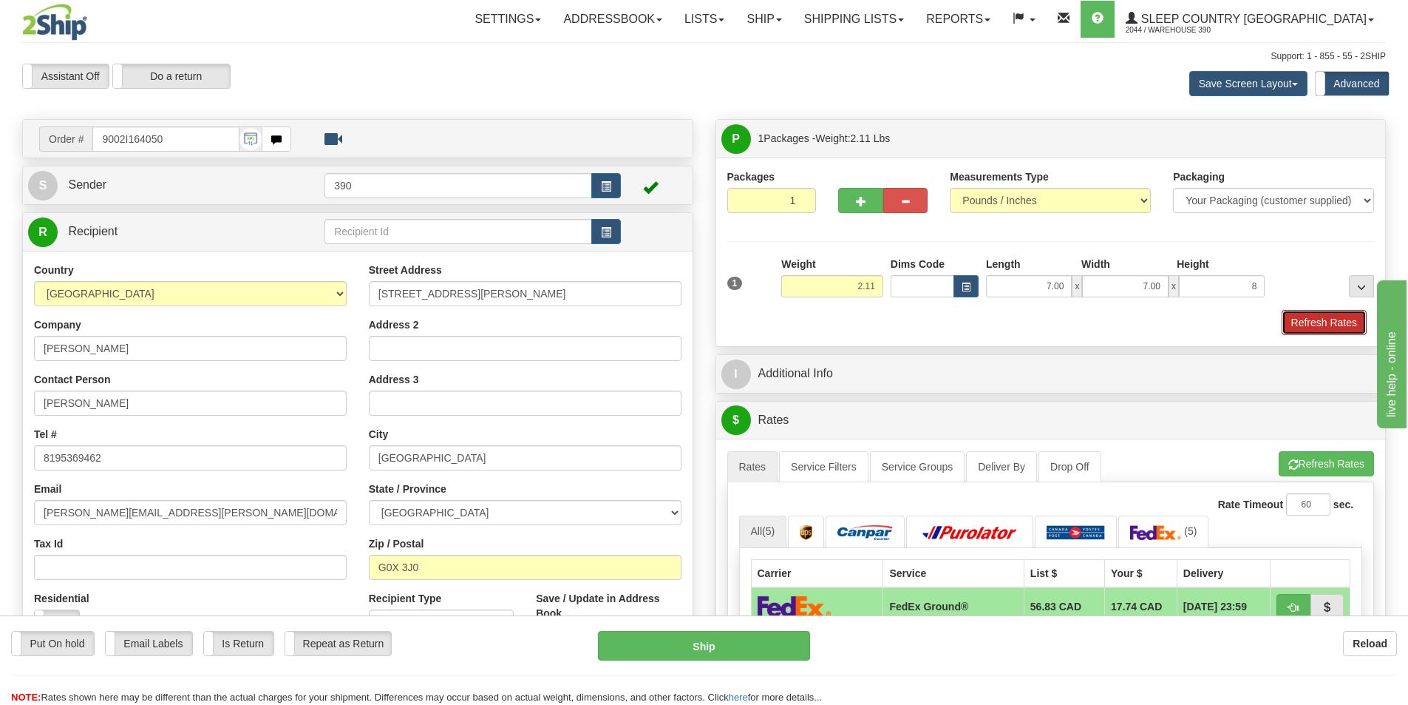
type input "8.00"
click at [1306, 314] on button "Refresh Rates" at bounding box center [1324, 322] width 85 height 25
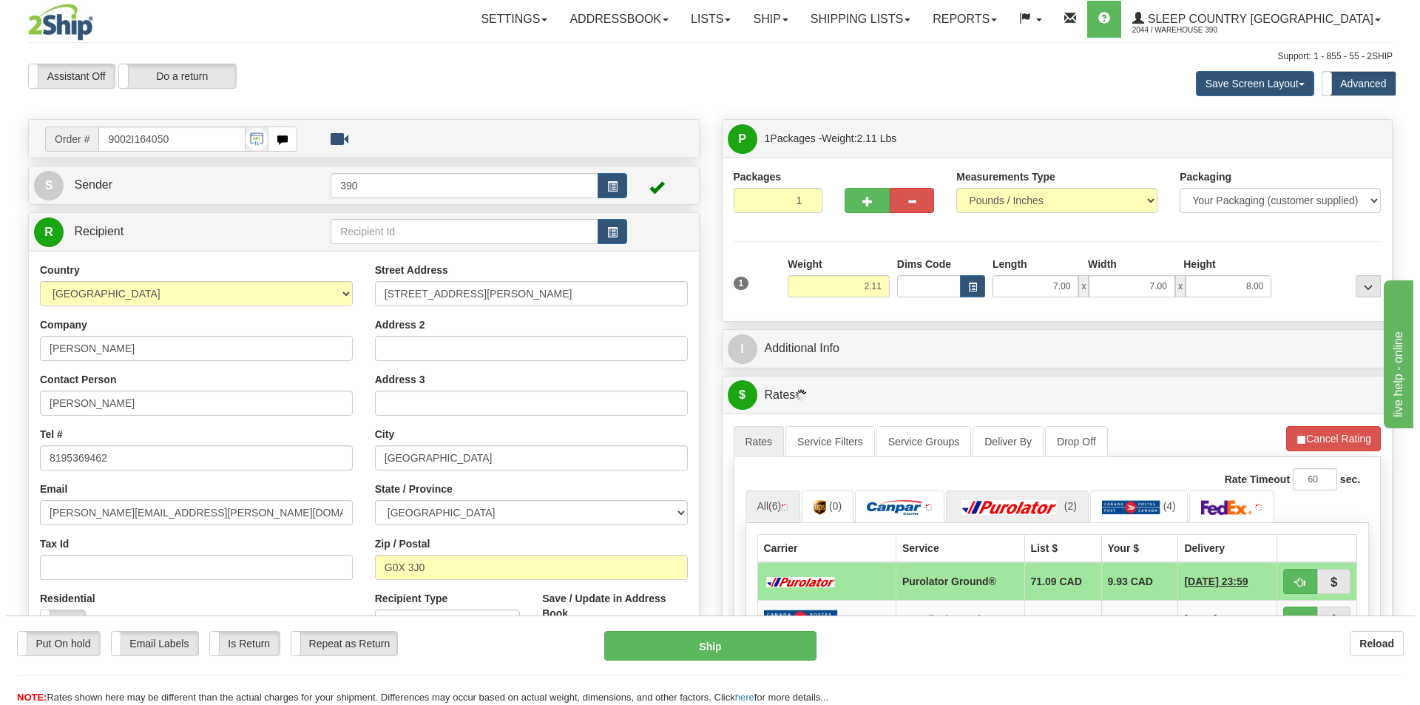
scroll to position [148, 0]
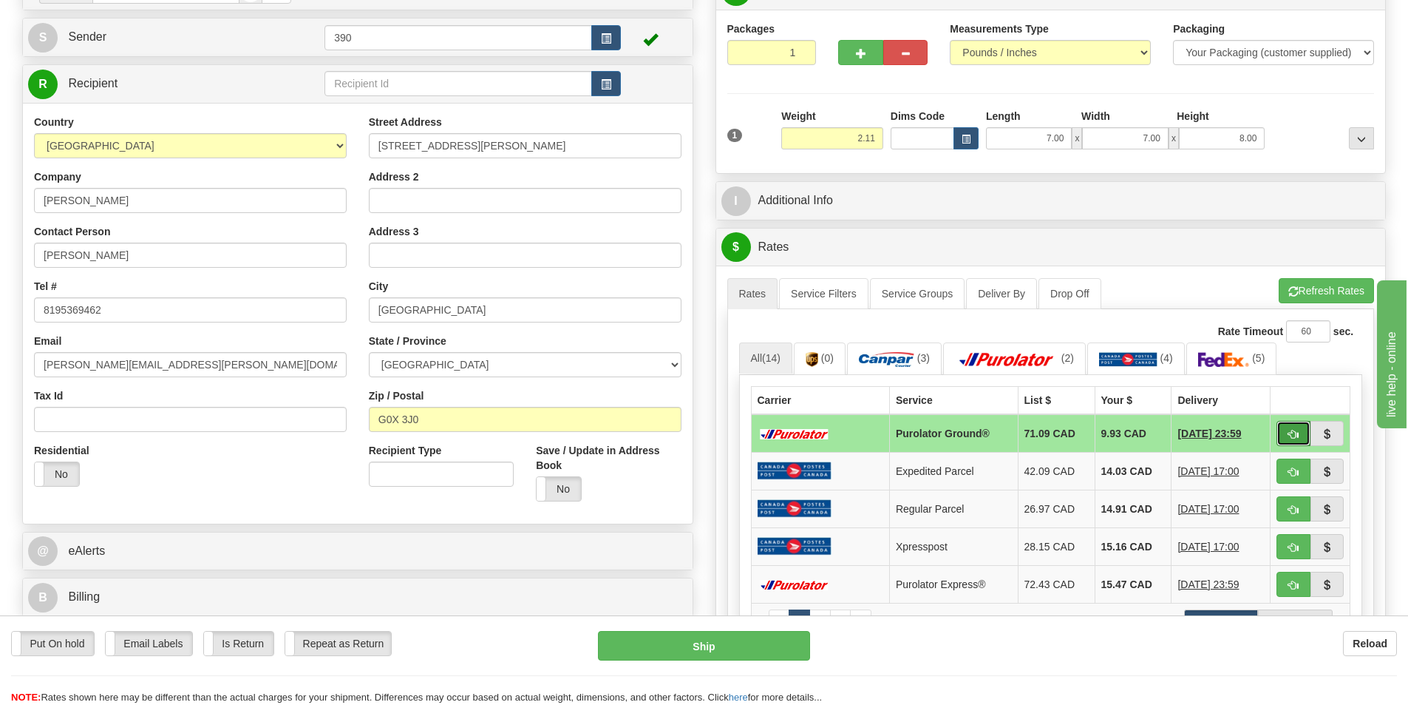
click at [1288, 427] on button "button" at bounding box center [1294, 433] width 34 height 25
type input "260"
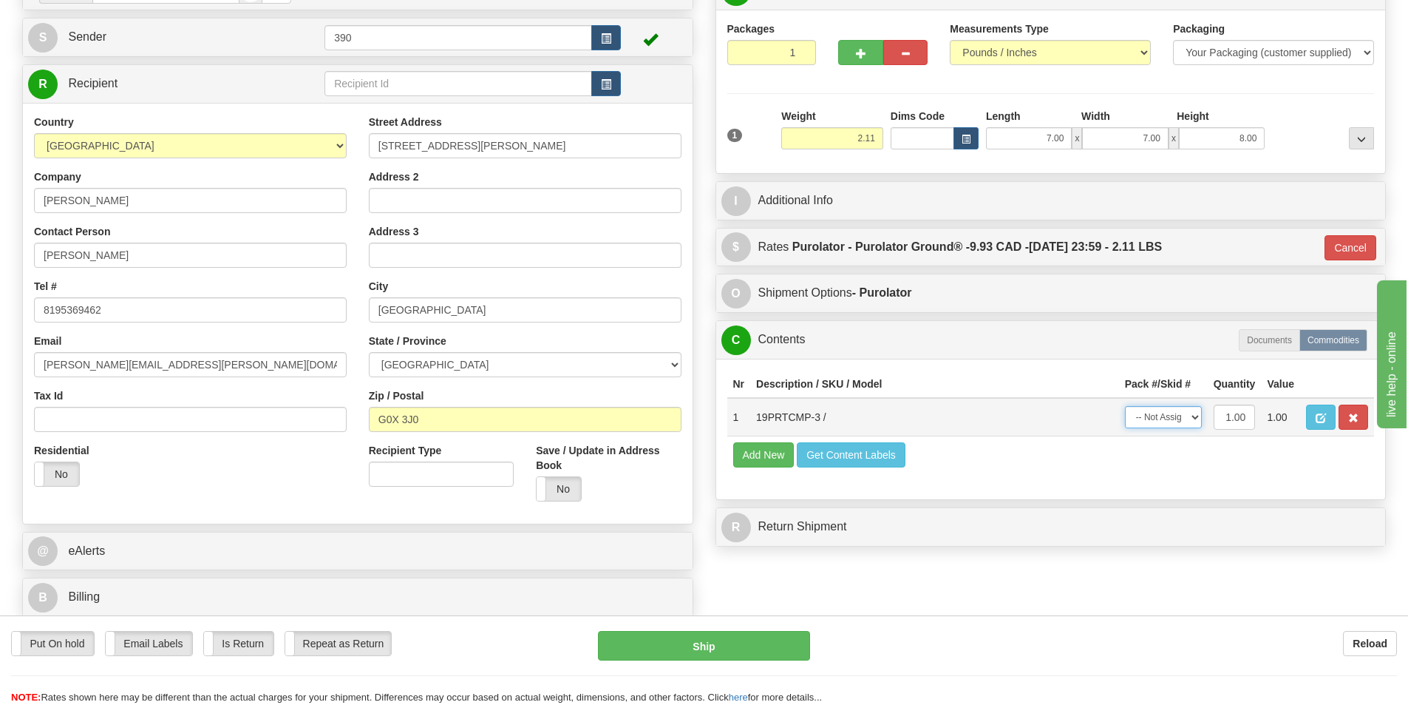
click at [1185, 422] on select "-- Not Assigned -- Package 1" at bounding box center [1163, 417] width 77 height 22
select select "0"
click at [1125, 406] on select "-- Not Assigned -- Package 1" at bounding box center [1163, 417] width 77 height 22
drag, startPoint x: 730, startPoint y: 628, endPoint x: 730, endPoint y: 638, distance: 10.4
click at [730, 628] on div "Put On hold Put On hold Email Labels Email Labels Edit Is Return Is Return Repe…" at bounding box center [704, 659] width 1408 height 89
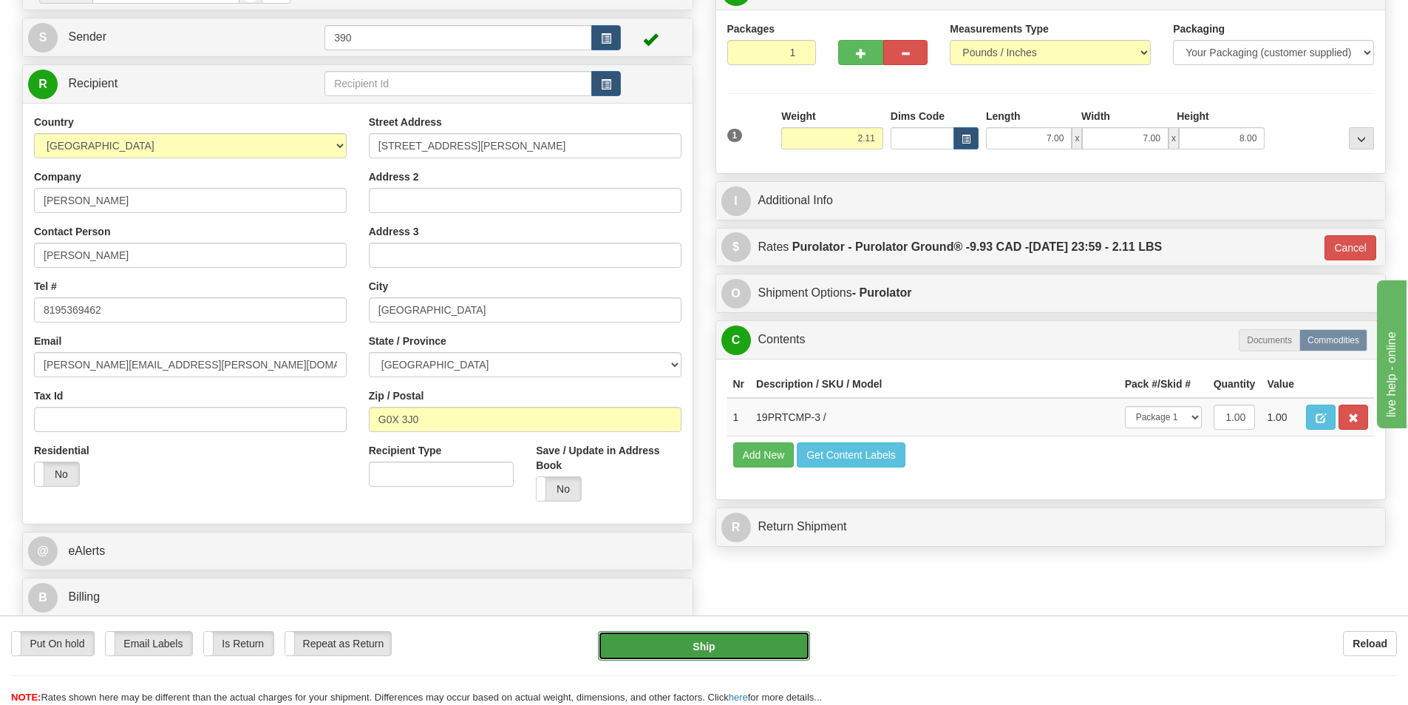
click at [733, 641] on button "Ship" at bounding box center [704, 646] width 212 height 30
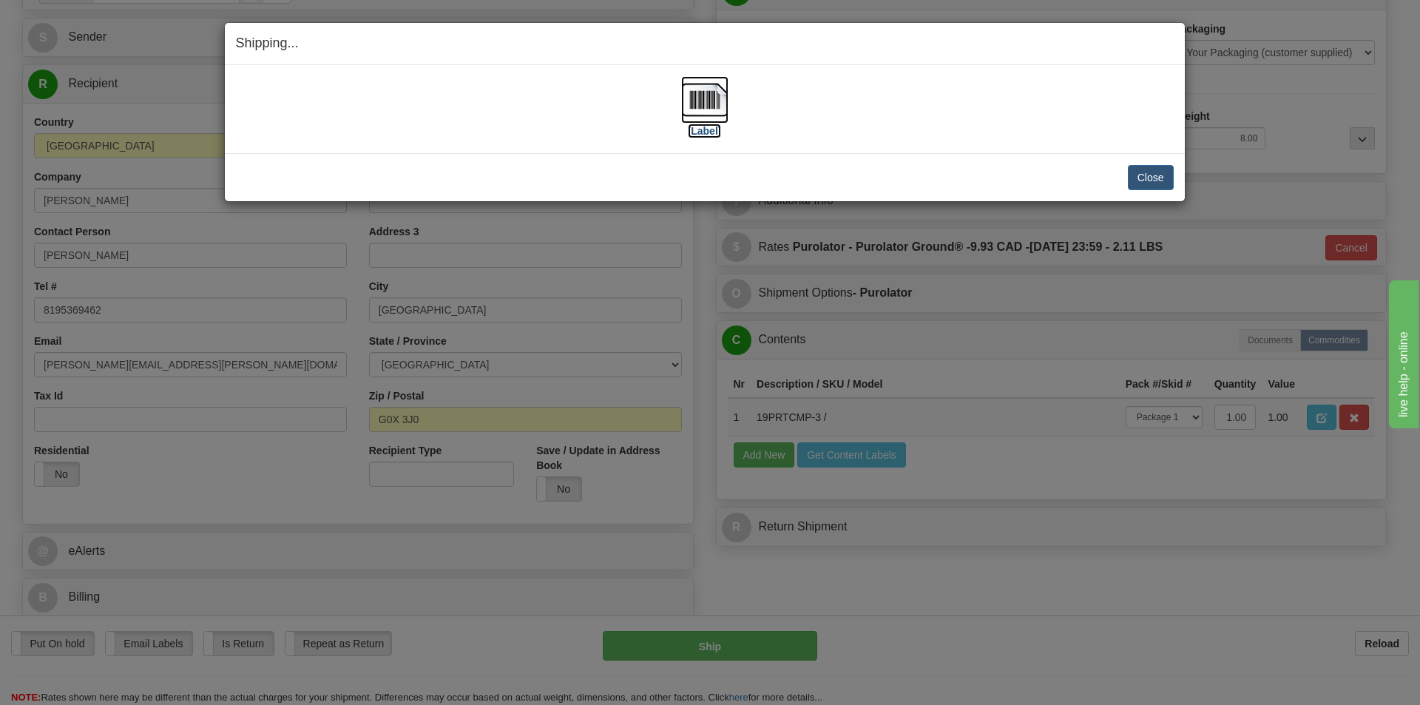
click at [705, 105] on img at bounding box center [704, 99] width 47 height 47
click at [1149, 176] on button "Close" at bounding box center [1151, 177] width 46 height 25
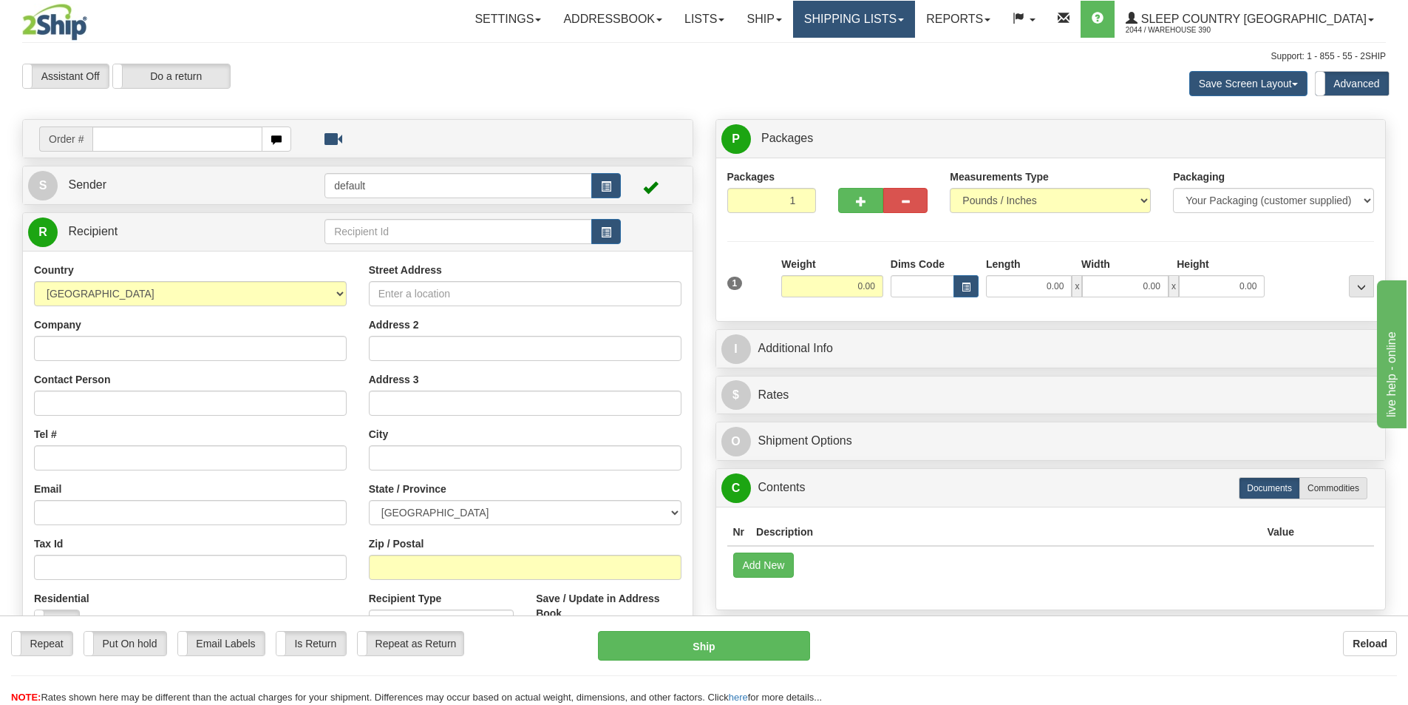
click at [915, 24] on link "Shipping lists" at bounding box center [854, 19] width 122 height 37
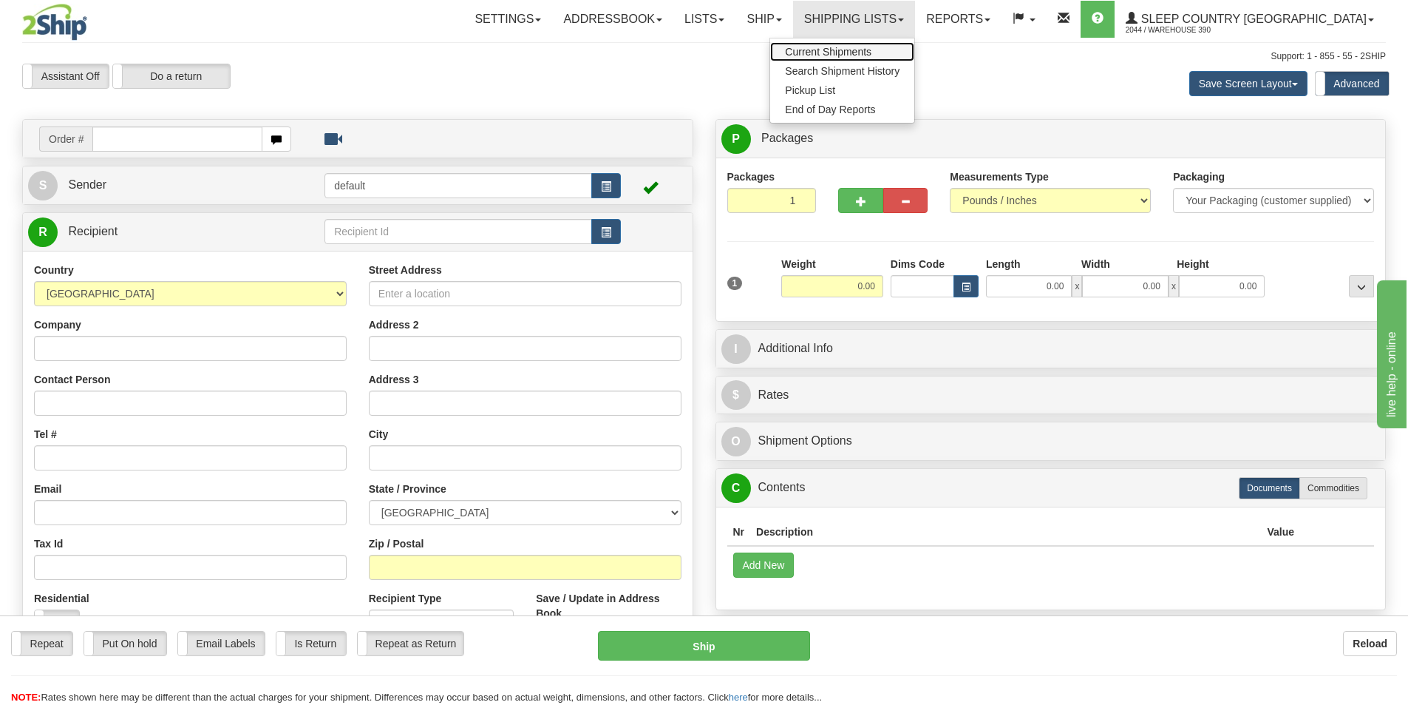
click at [872, 52] on span "Current Shipments" at bounding box center [828, 52] width 87 height 12
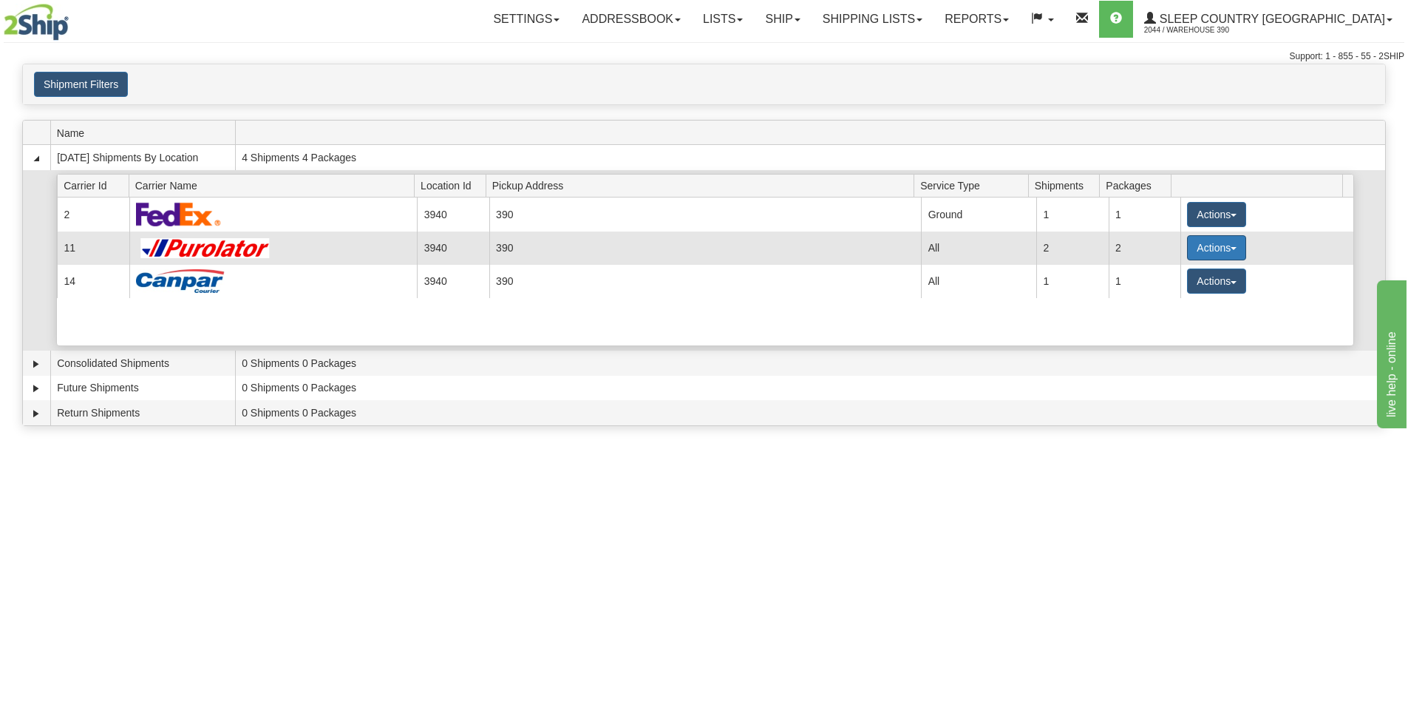
click at [1235, 243] on button "Actions" at bounding box center [1216, 247] width 59 height 25
click at [1176, 319] on span "Pickup" at bounding box center [1161, 313] width 39 height 10
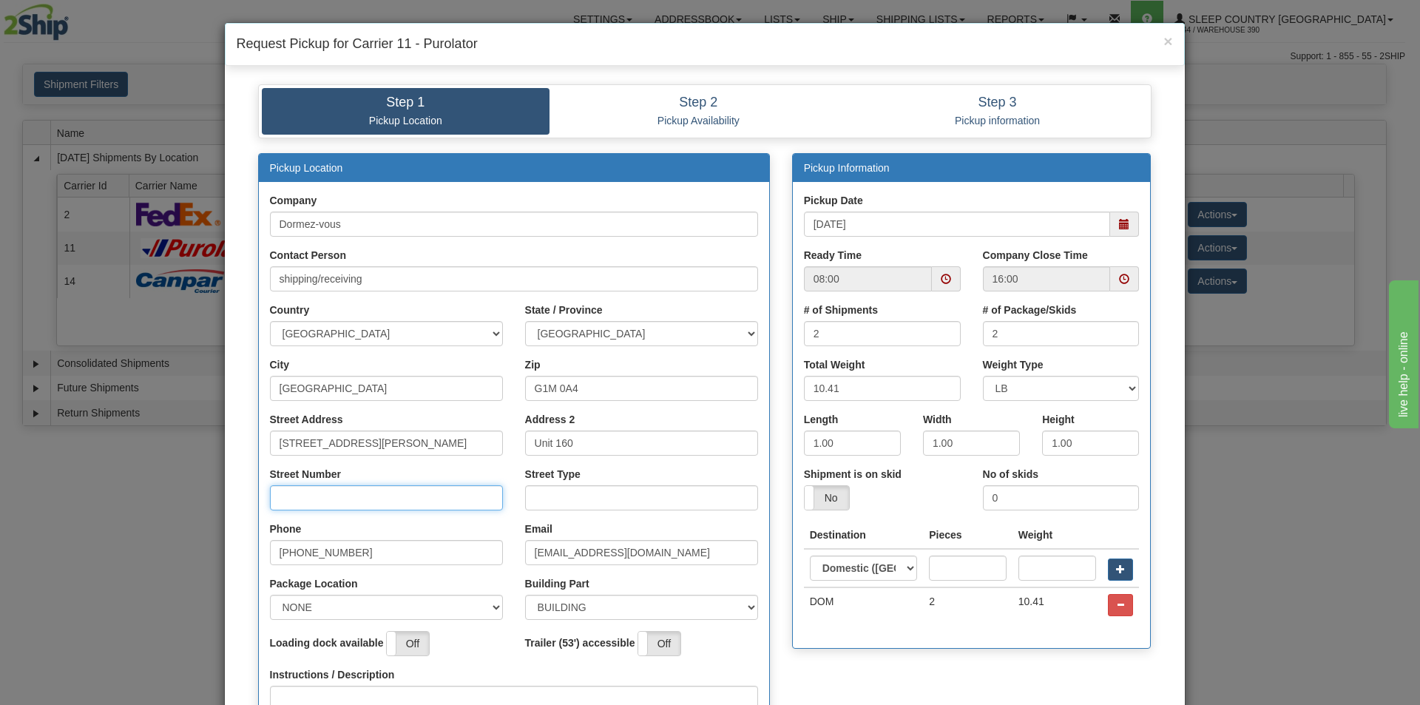
click at [317, 505] on input "Street Number" at bounding box center [386, 497] width 233 height 25
type input "210"
type input "rue"
click at [474, 610] on select "NONE FRONT REAR SIDE" at bounding box center [386, 606] width 233 height 25
select select "2"
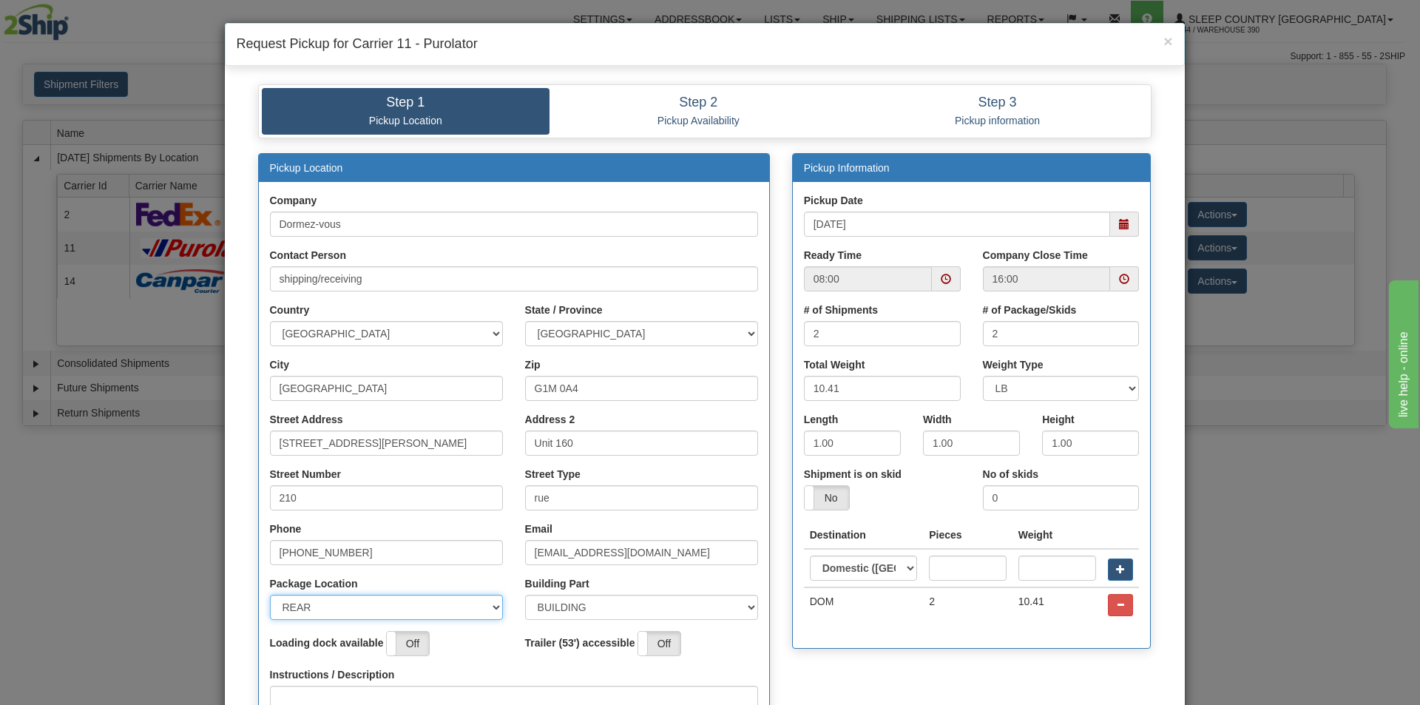
click at [270, 594] on select "NONE FRONT REAR SIDE" at bounding box center [386, 606] width 233 height 25
click at [1117, 285] on span at bounding box center [1124, 278] width 29 height 25
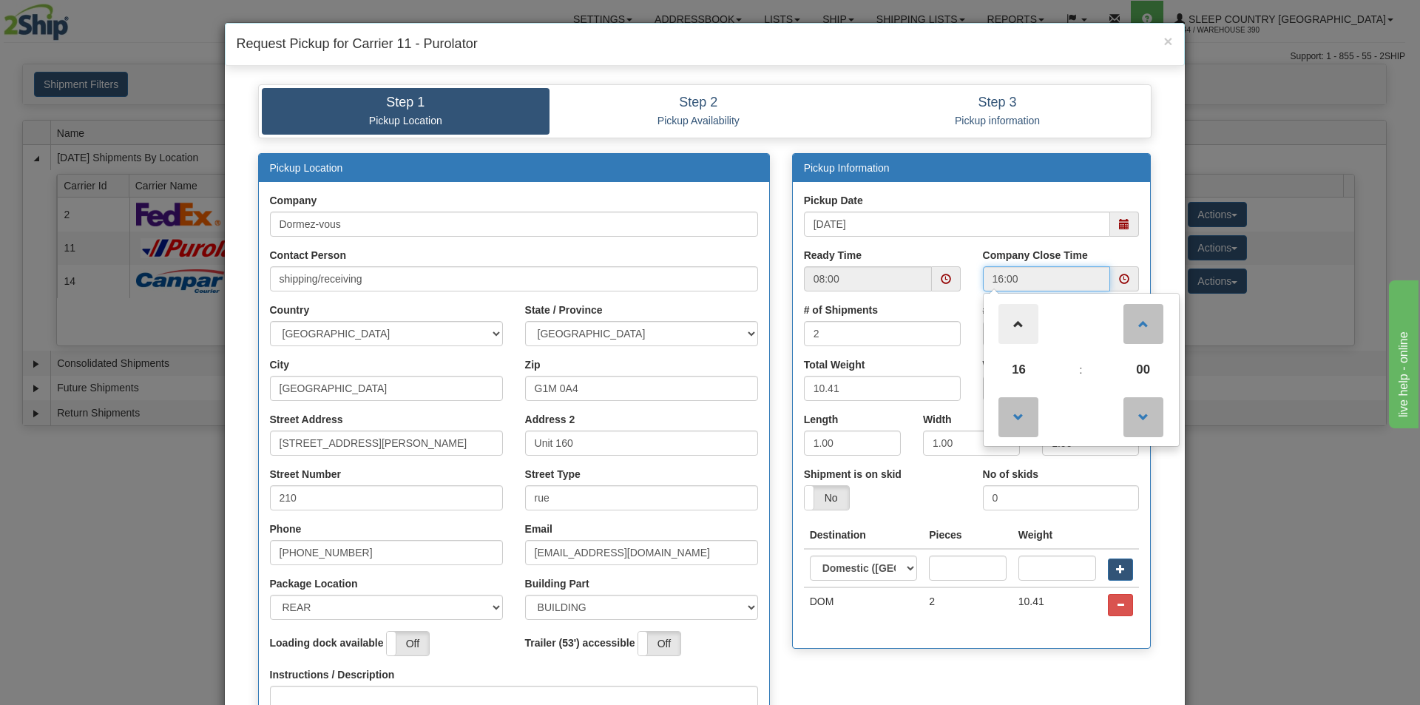
click at [1026, 328] on span at bounding box center [1018, 324] width 40 height 40
type input "18:00"
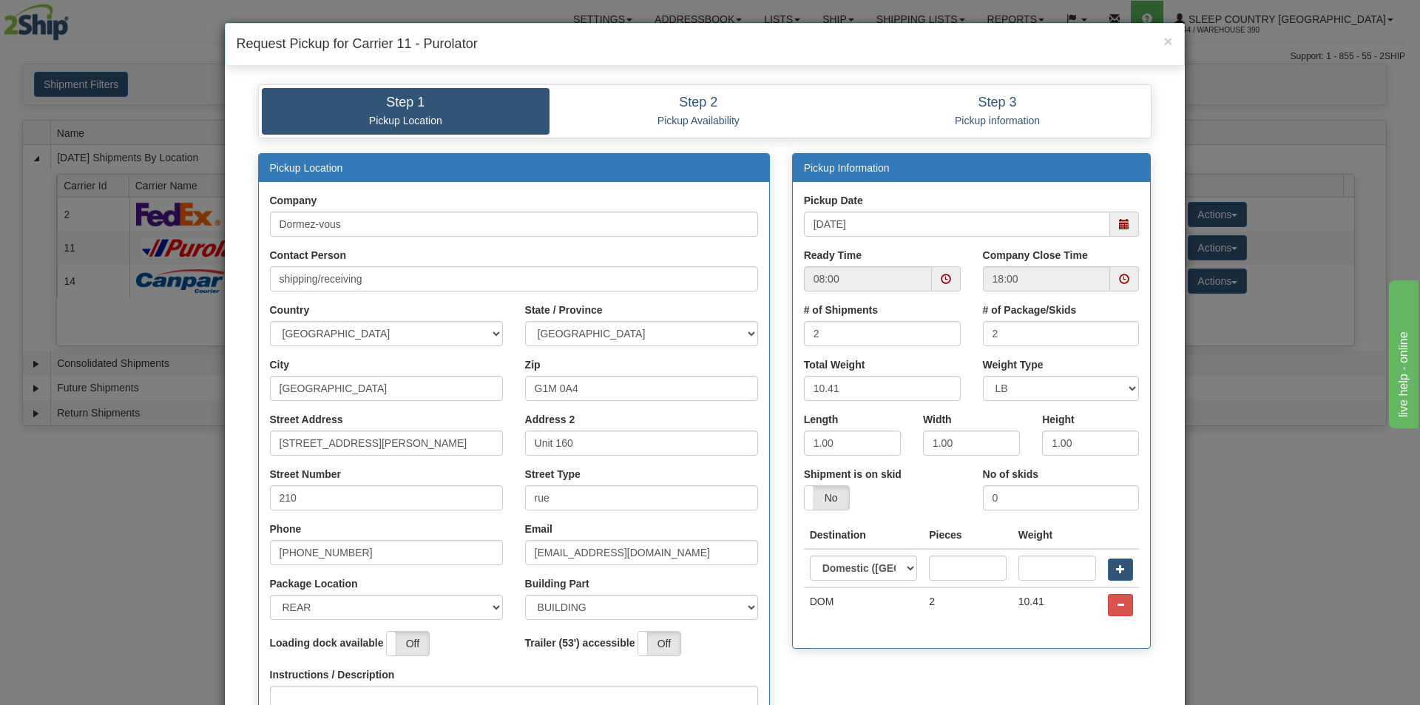
click at [1199, 504] on div "× Request Pickup for Carrier 11 - Purolator Step 1 Pickup Location Step 2 Picku…" at bounding box center [710, 352] width 1420 height 705
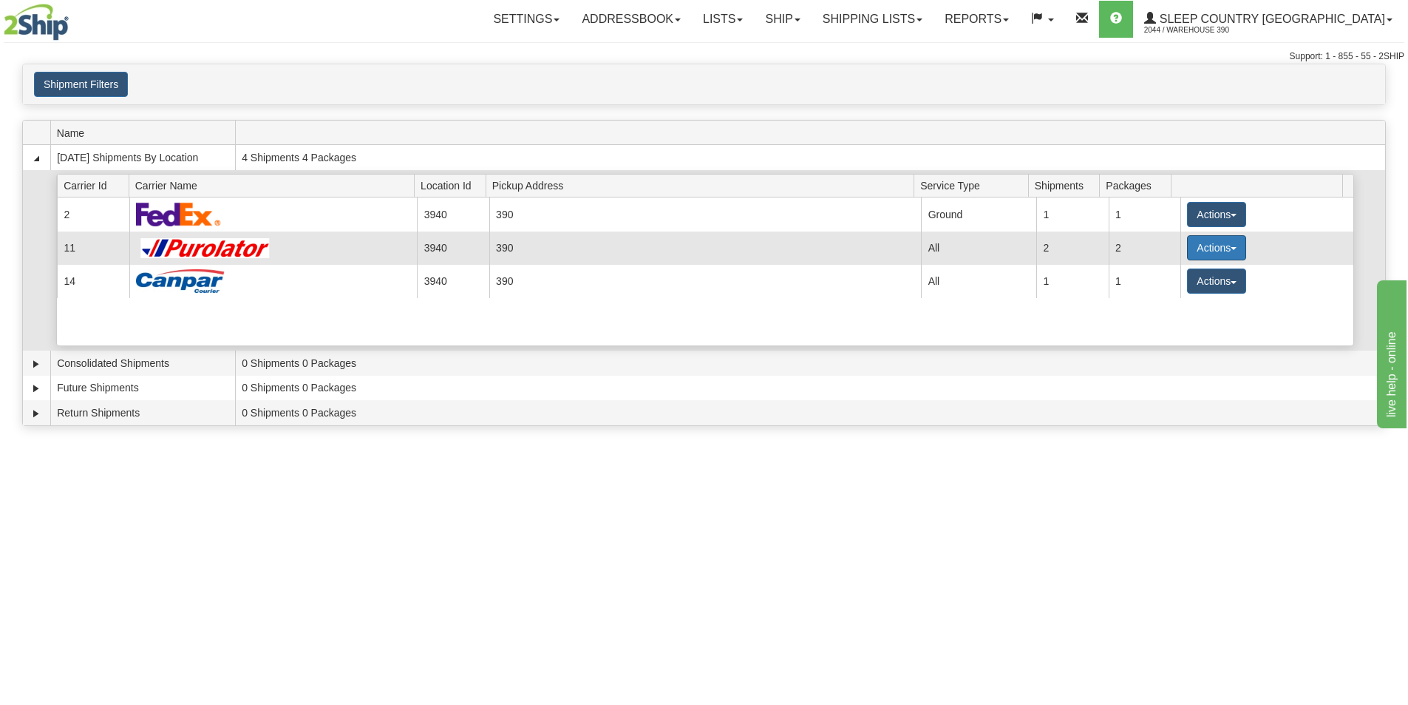
click at [1229, 252] on button "Actions" at bounding box center [1216, 247] width 59 height 25
click at [1175, 312] on span "Pickup" at bounding box center [1161, 313] width 39 height 10
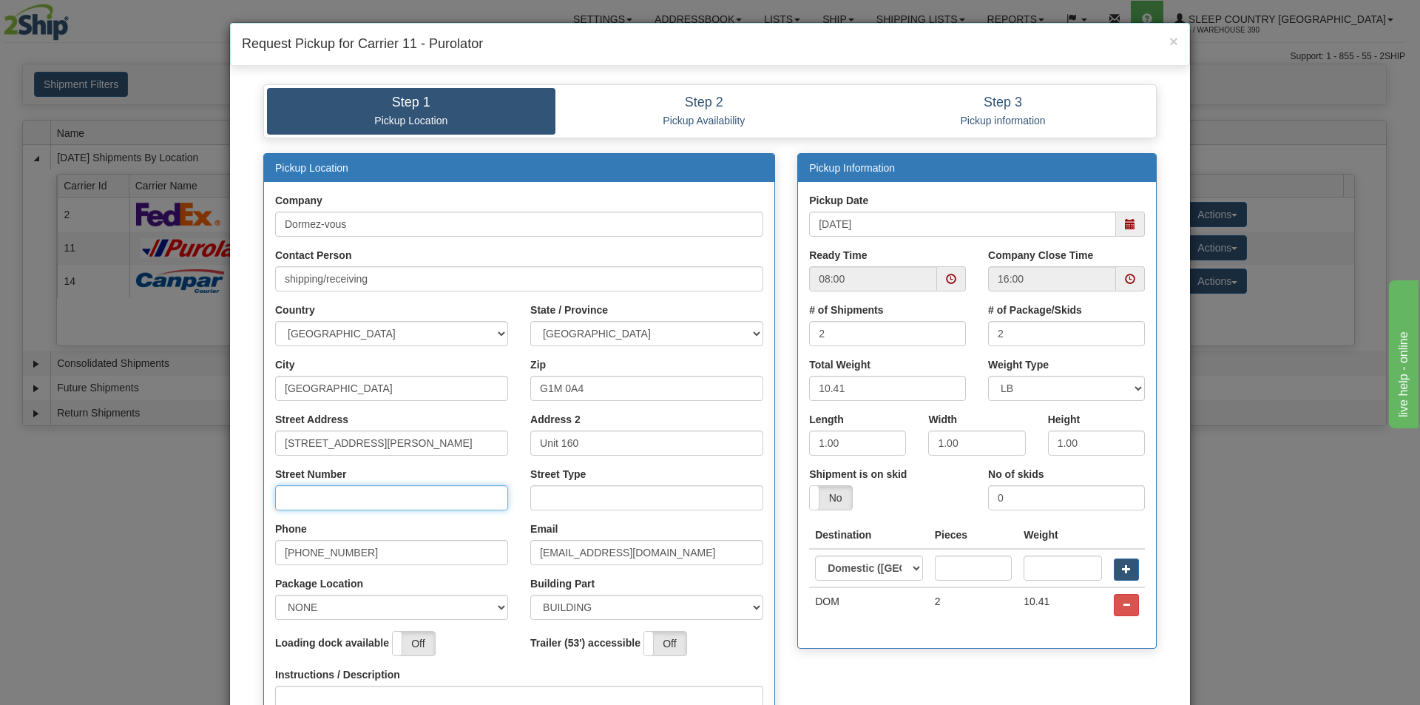
click at [325, 499] on input "Street Number" at bounding box center [391, 497] width 233 height 25
type input "210"
click at [545, 499] on input "Street Type" at bounding box center [646, 497] width 233 height 25
type input "rue"
click at [351, 614] on select "NONE FRONT REAR SIDE" at bounding box center [391, 606] width 233 height 25
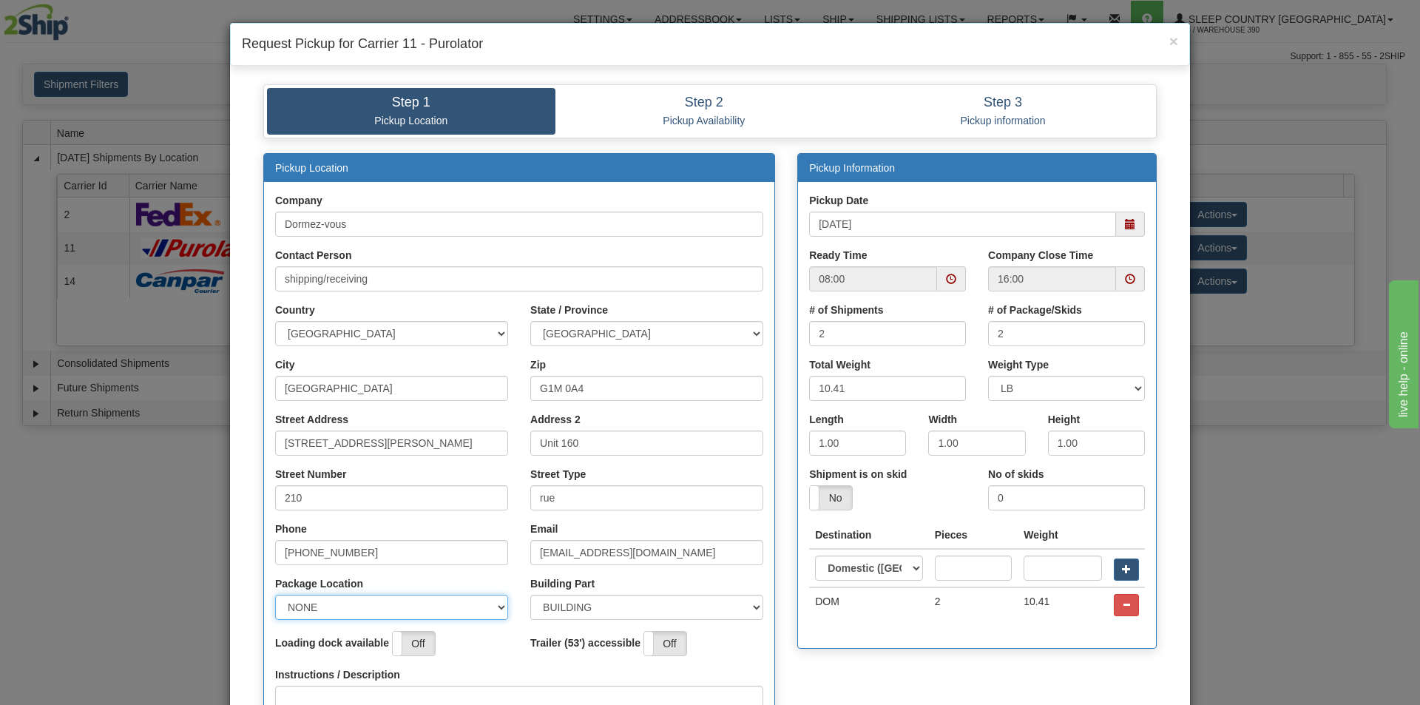
select select "2"
click at [275, 594] on select "NONE FRONT REAR SIDE" at bounding box center [391, 606] width 233 height 25
click at [1125, 280] on span at bounding box center [1130, 279] width 10 height 10
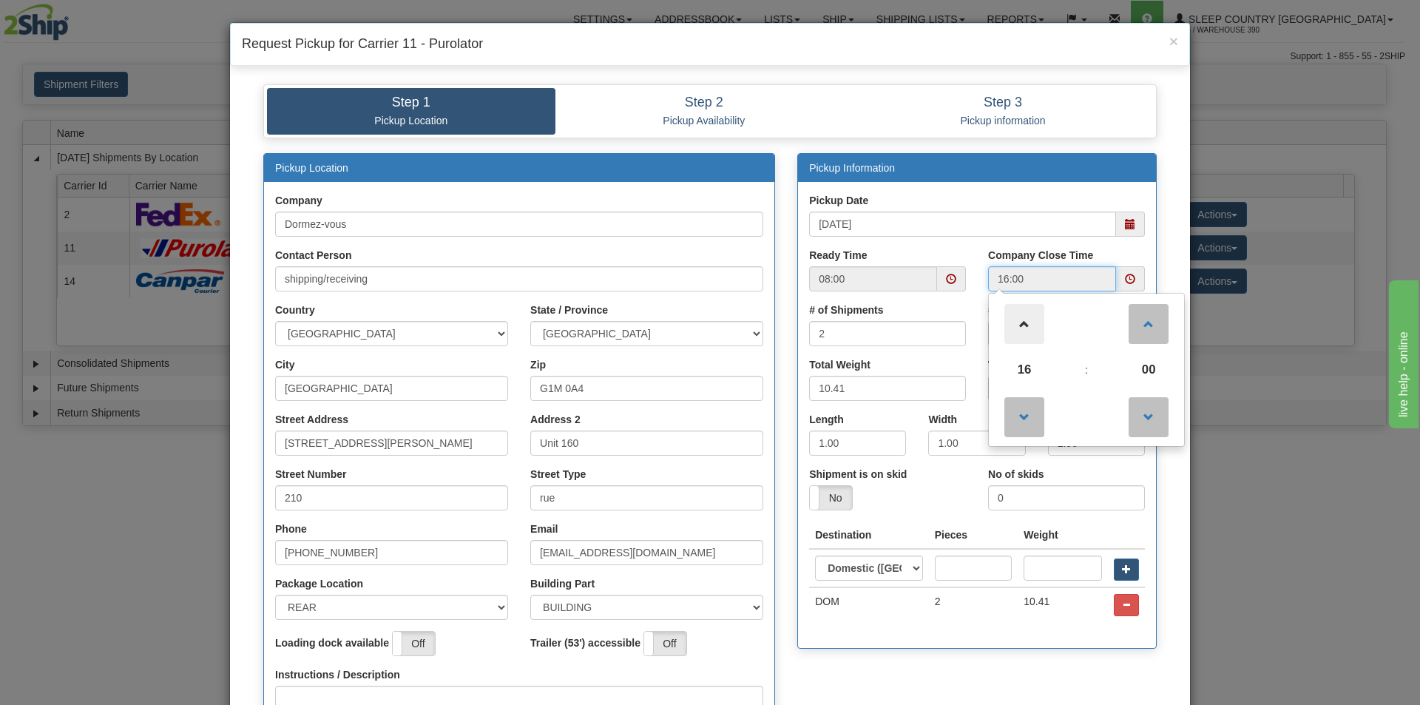
click at [1031, 336] on span at bounding box center [1024, 324] width 40 height 40
type input "18:00"
click at [951, 661] on div "Pickup Information Pickup Date [DATE] Ready Time 08:00 18:00 18 :" at bounding box center [977, 408] width 382 height 511
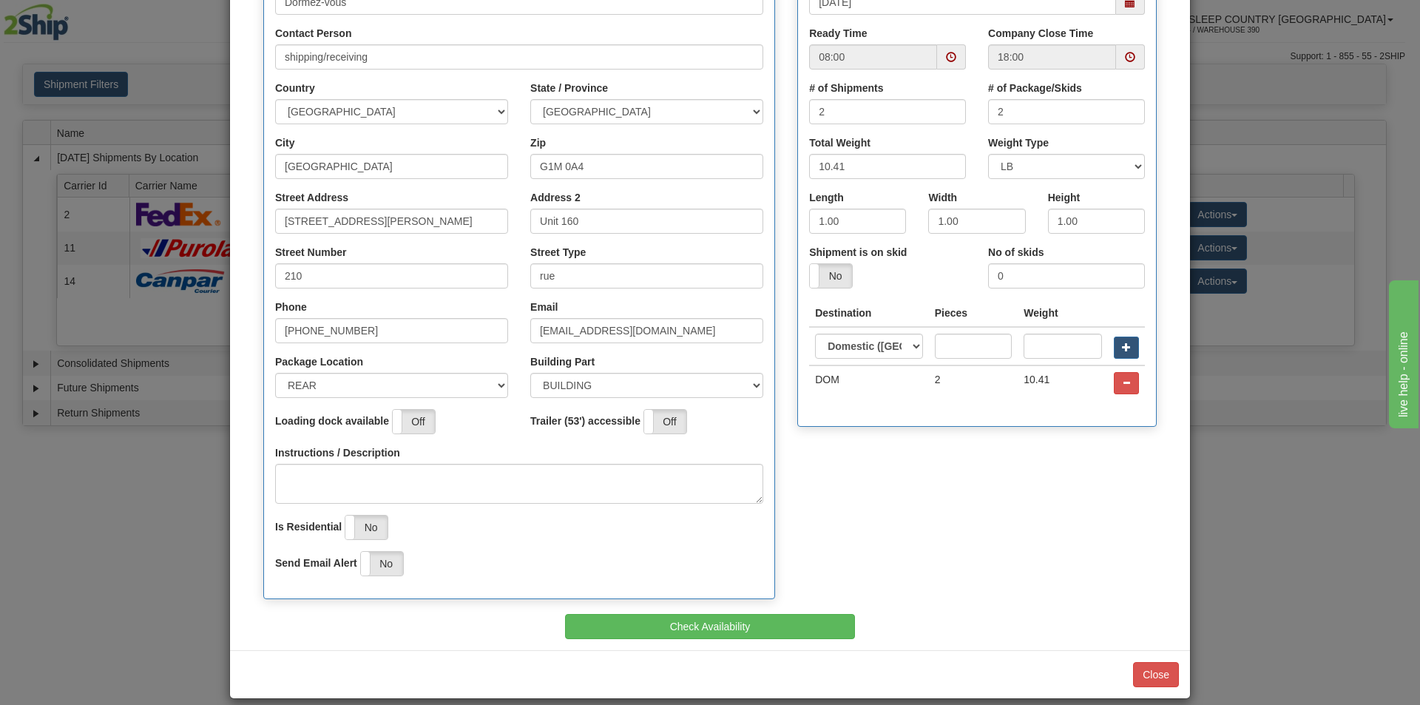
scroll to position [238, 0]
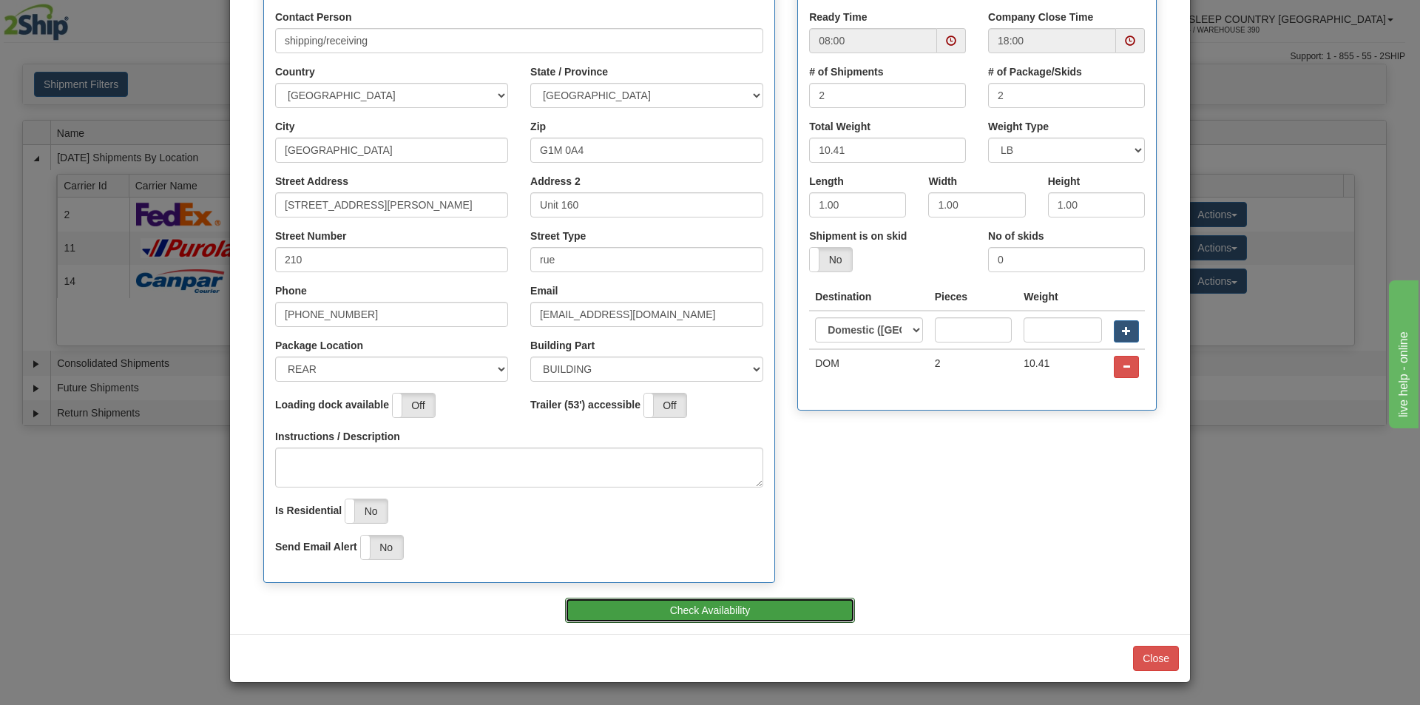
click at [676, 601] on button "Check Availability" at bounding box center [710, 609] width 291 height 25
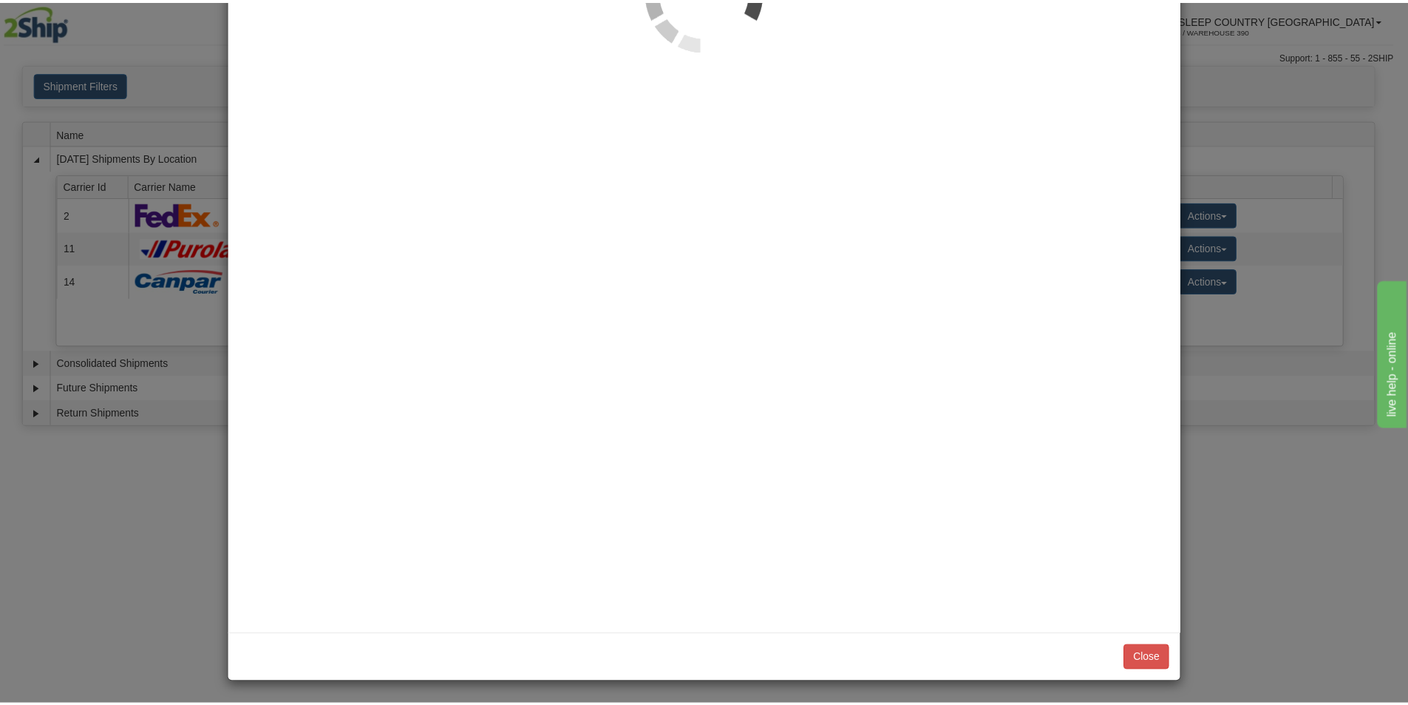
scroll to position [0, 0]
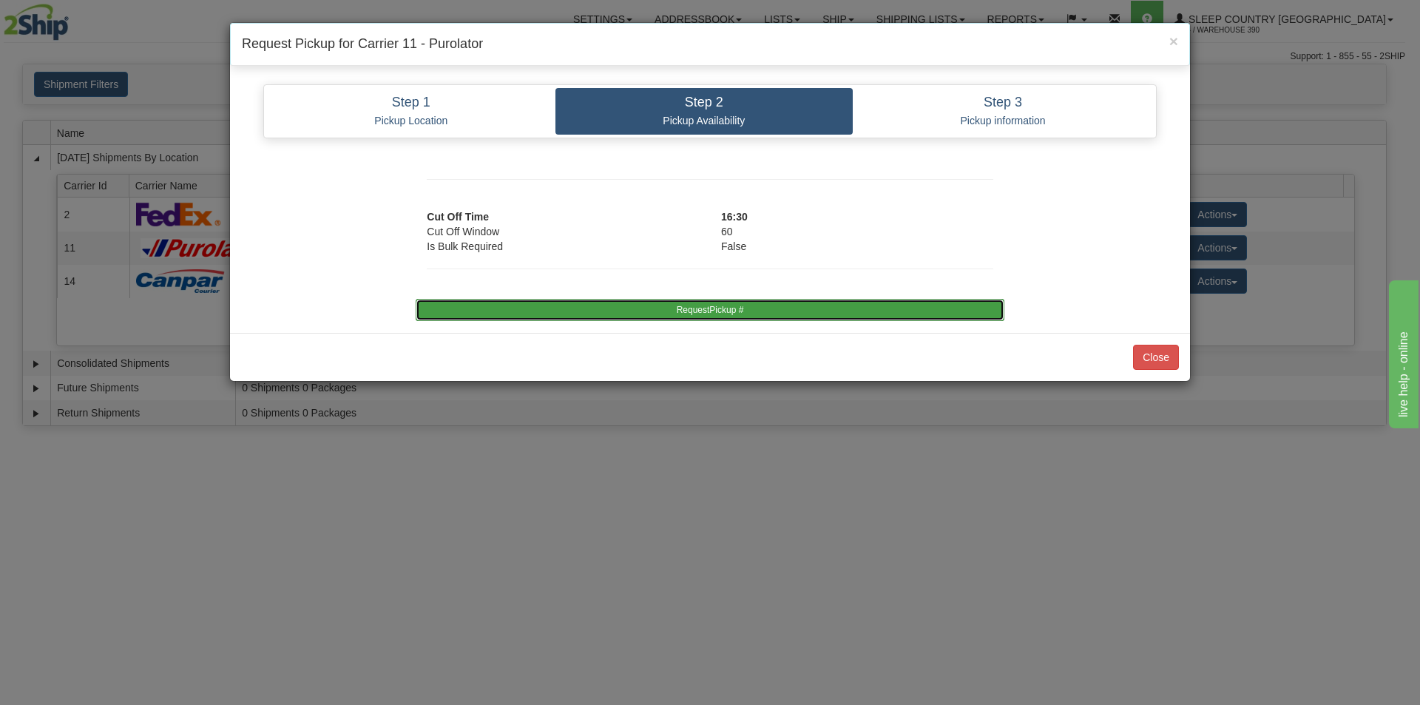
click at [713, 313] on button "RequestPickup #" at bounding box center [710, 310] width 588 height 22
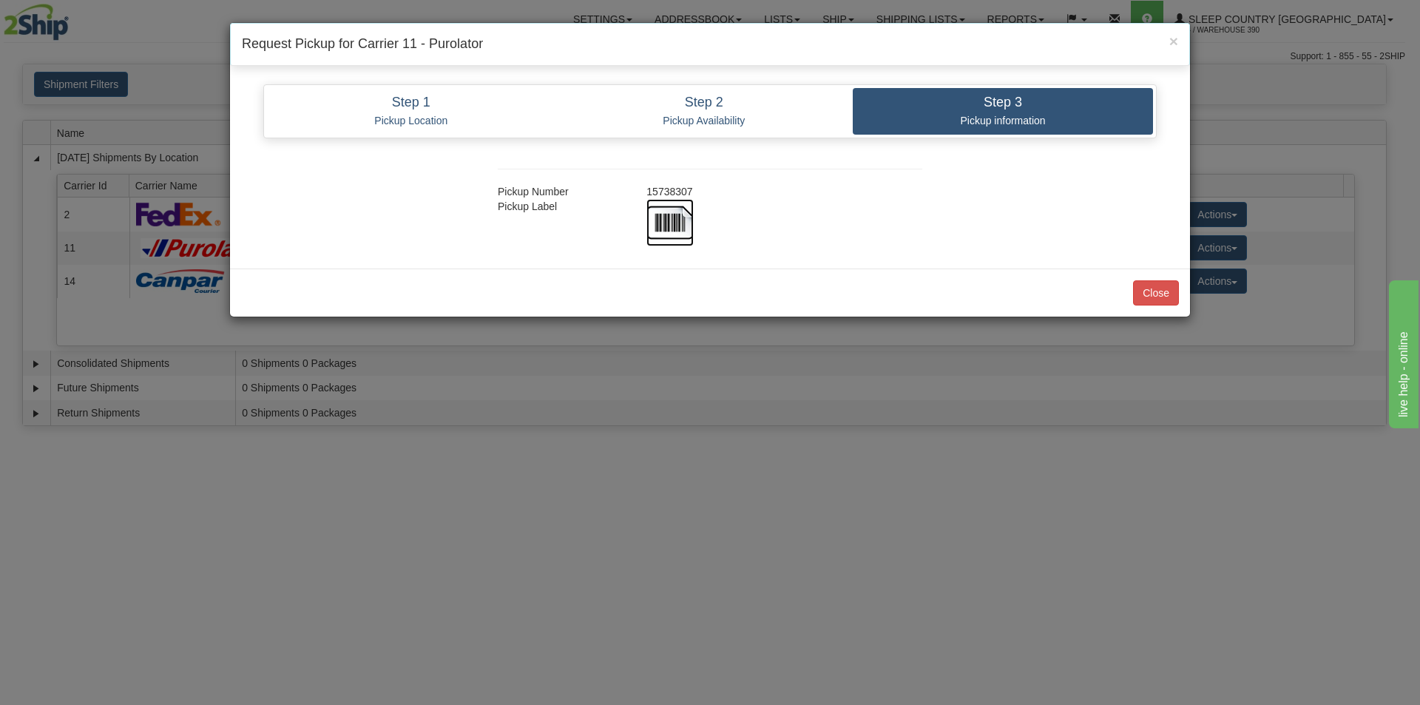
click at [657, 222] on img at bounding box center [669, 222] width 47 height 47
click at [1139, 285] on button "Close" at bounding box center [1156, 292] width 46 height 25
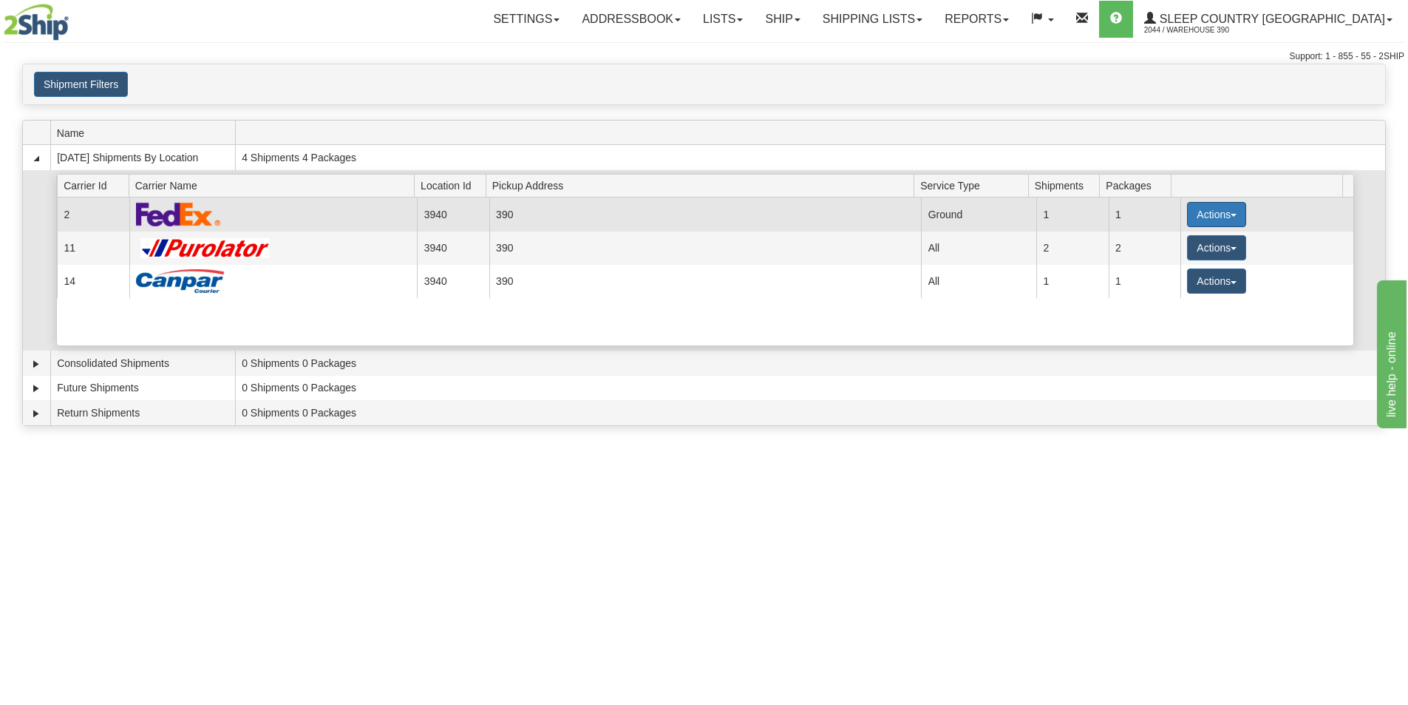
click at [1227, 220] on button "Actions" at bounding box center [1216, 214] width 59 height 25
click at [1165, 262] on span "Close" at bounding box center [1159, 261] width 34 height 10
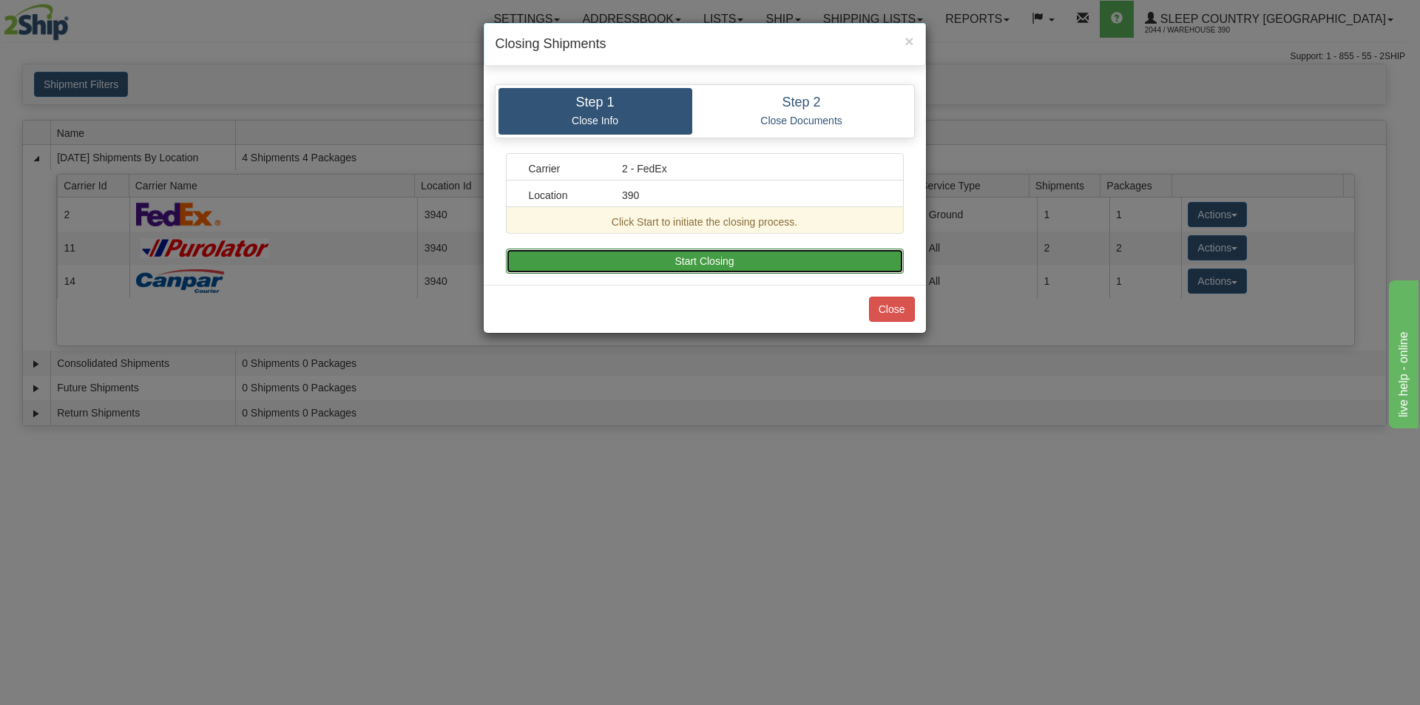
click at [776, 265] on button "Start Closing" at bounding box center [705, 260] width 398 height 25
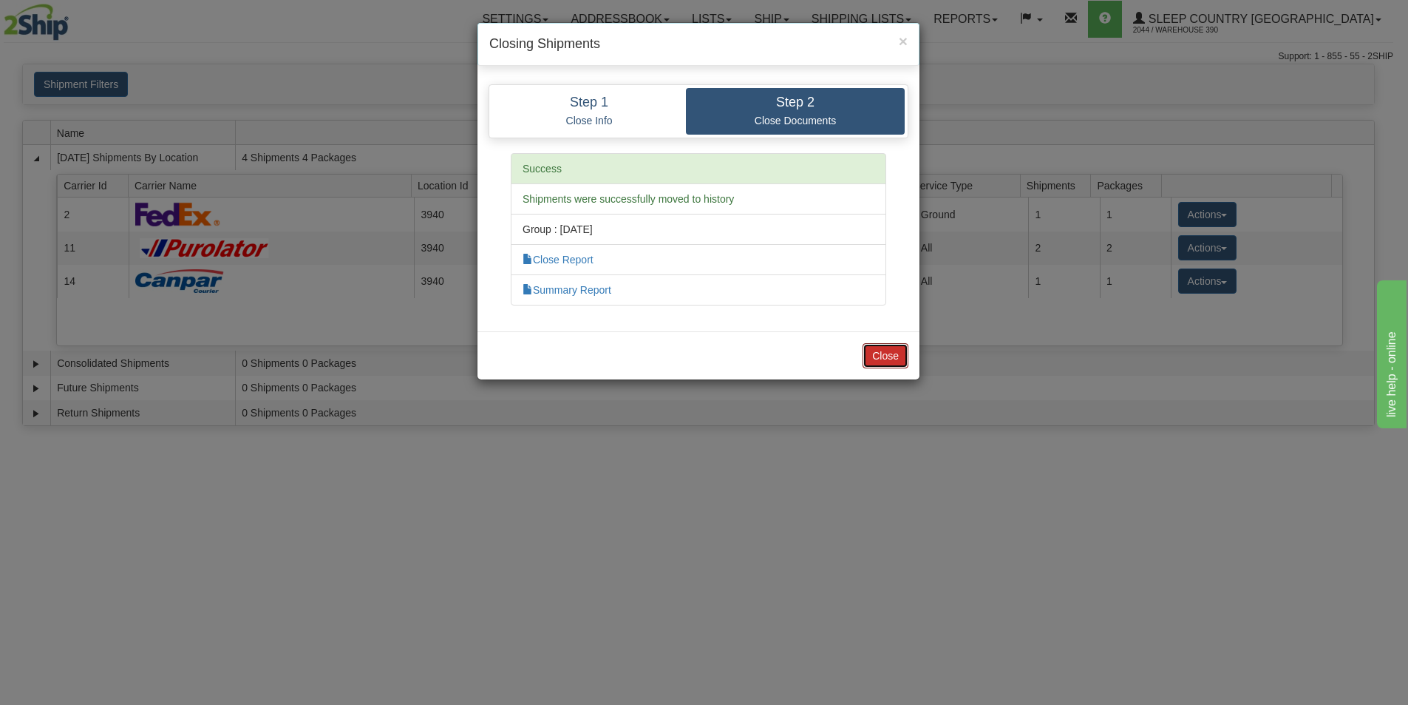
click at [871, 348] on button "Close" at bounding box center [886, 355] width 46 height 25
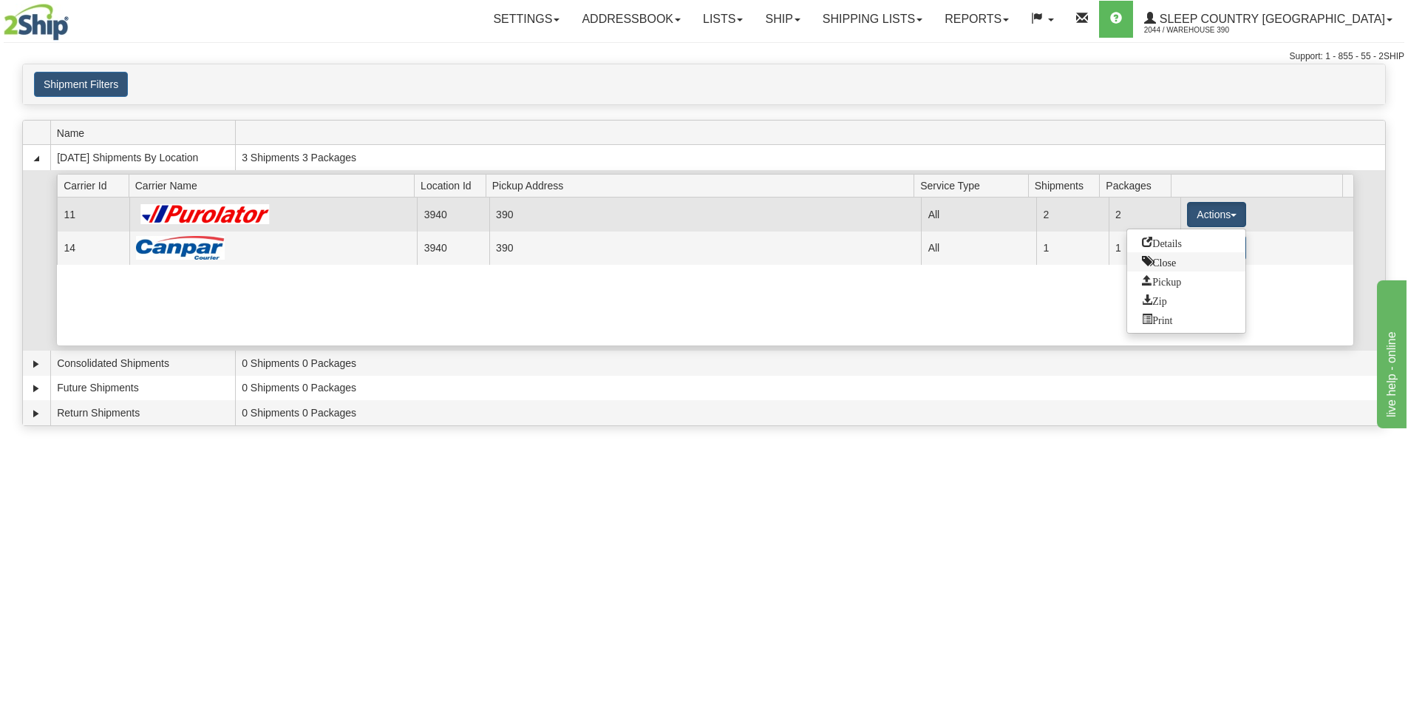
click at [1176, 262] on span "Close" at bounding box center [1159, 261] width 34 height 10
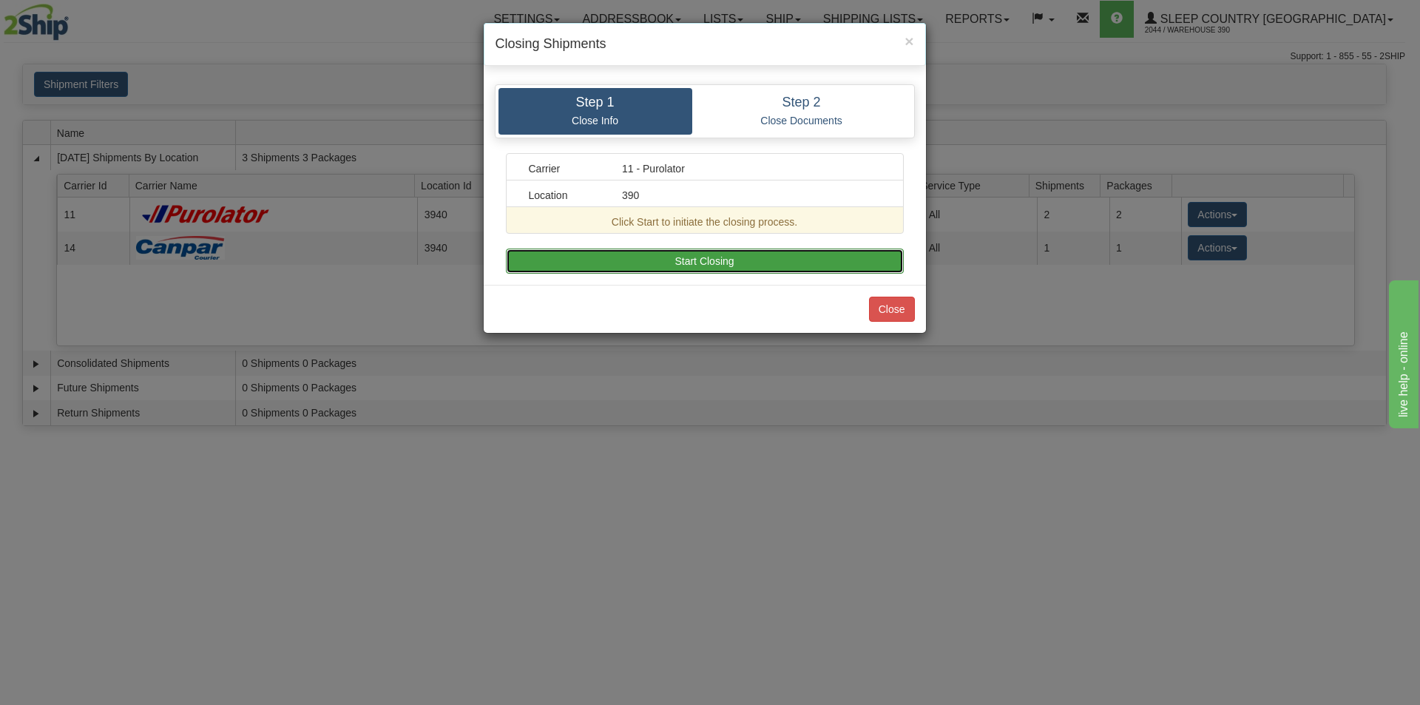
click at [732, 269] on button "Start Closing" at bounding box center [705, 260] width 398 height 25
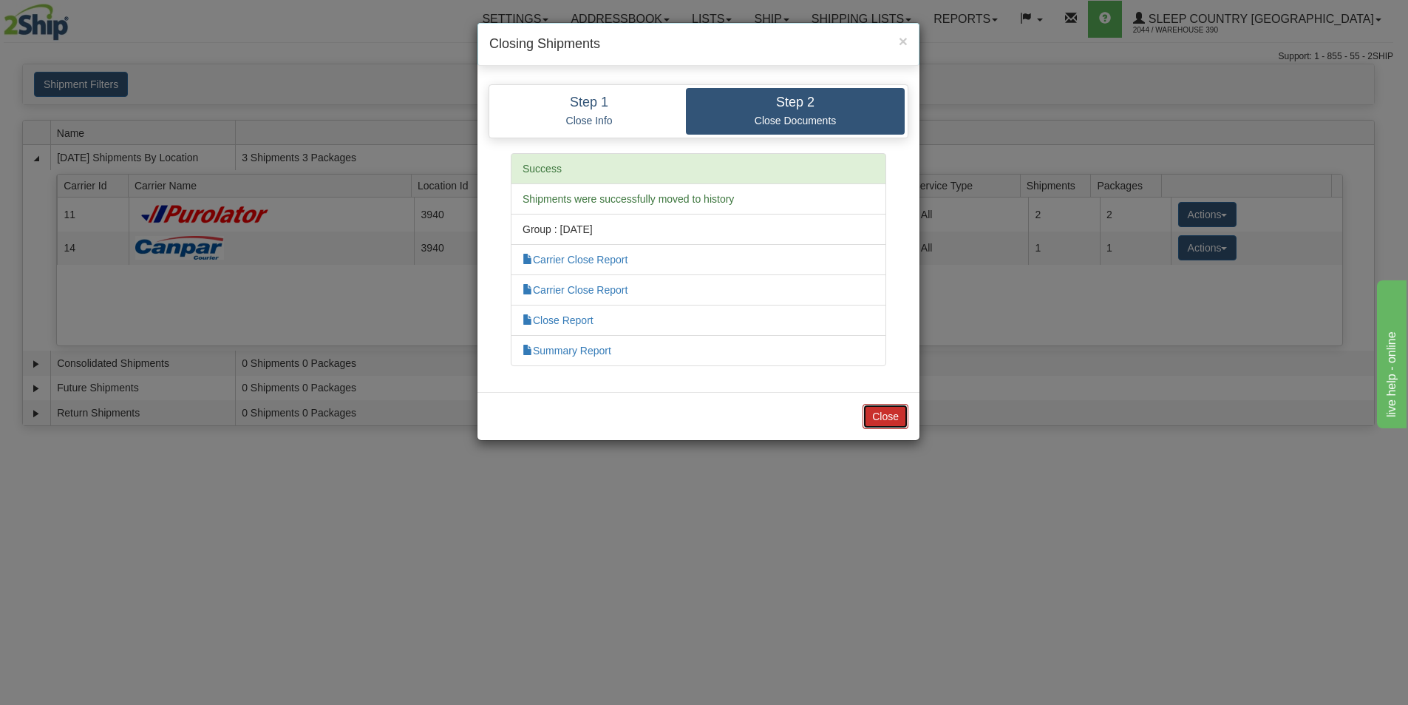
click at [884, 414] on button "Close" at bounding box center [886, 416] width 46 height 25
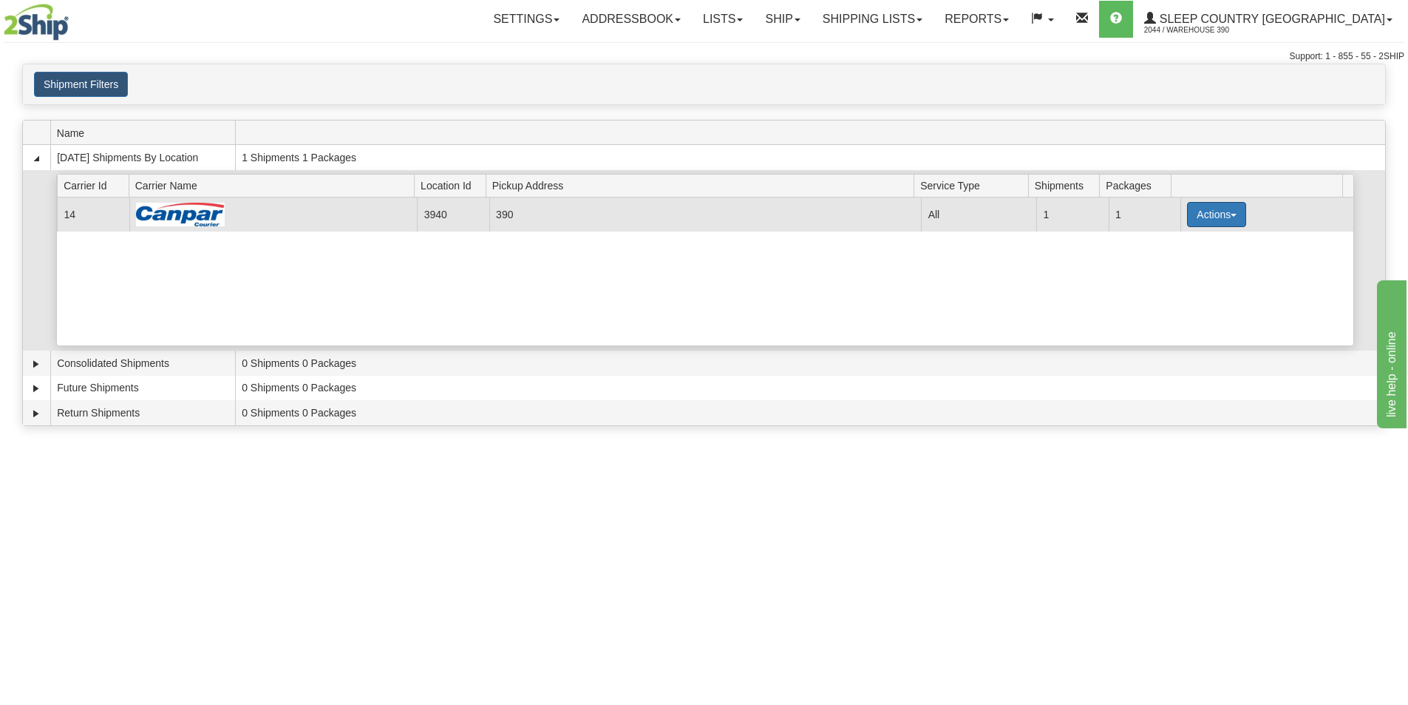
click at [1227, 220] on button "Actions" at bounding box center [1216, 214] width 59 height 25
click at [1174, 260] on span "Close" at bounding box center [1159, 261] width 34 height 10
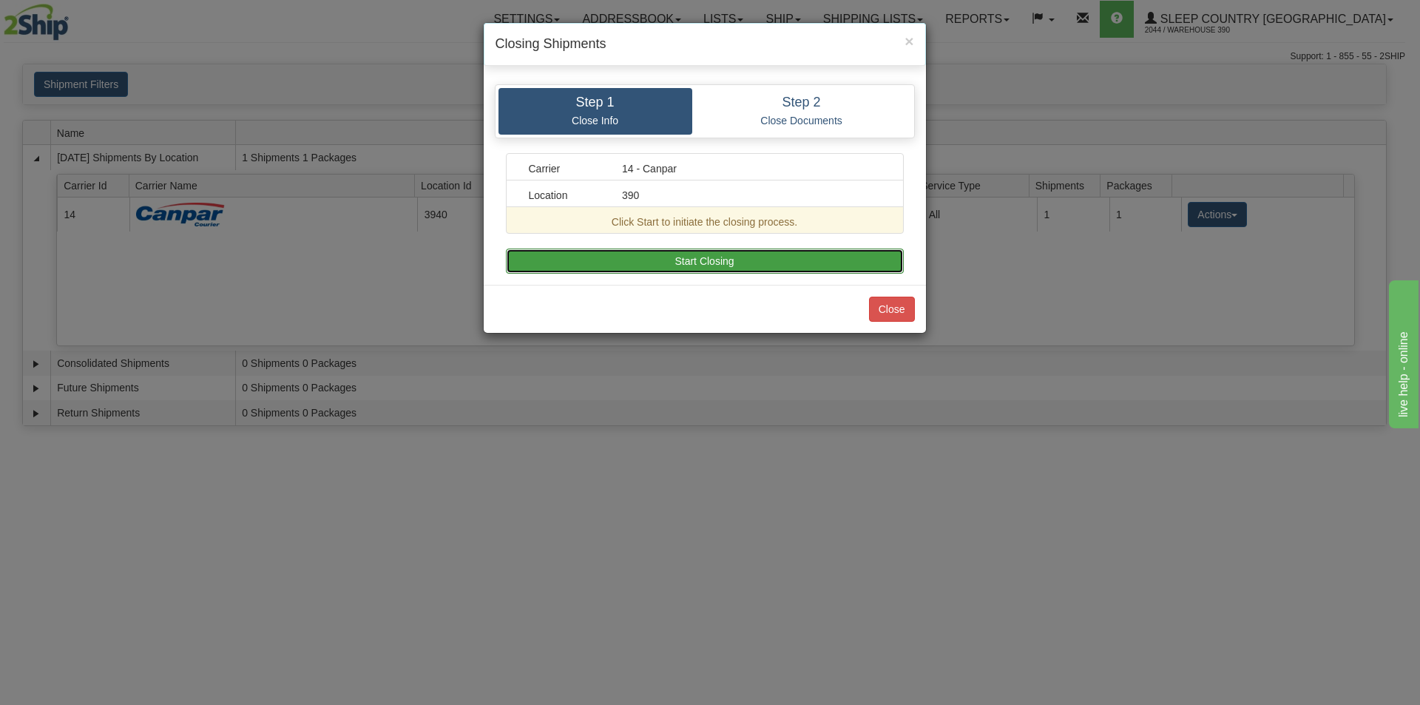
click at [727, 257] on button "Start Closing" at bounding box center [705, 260] width 398 height 25
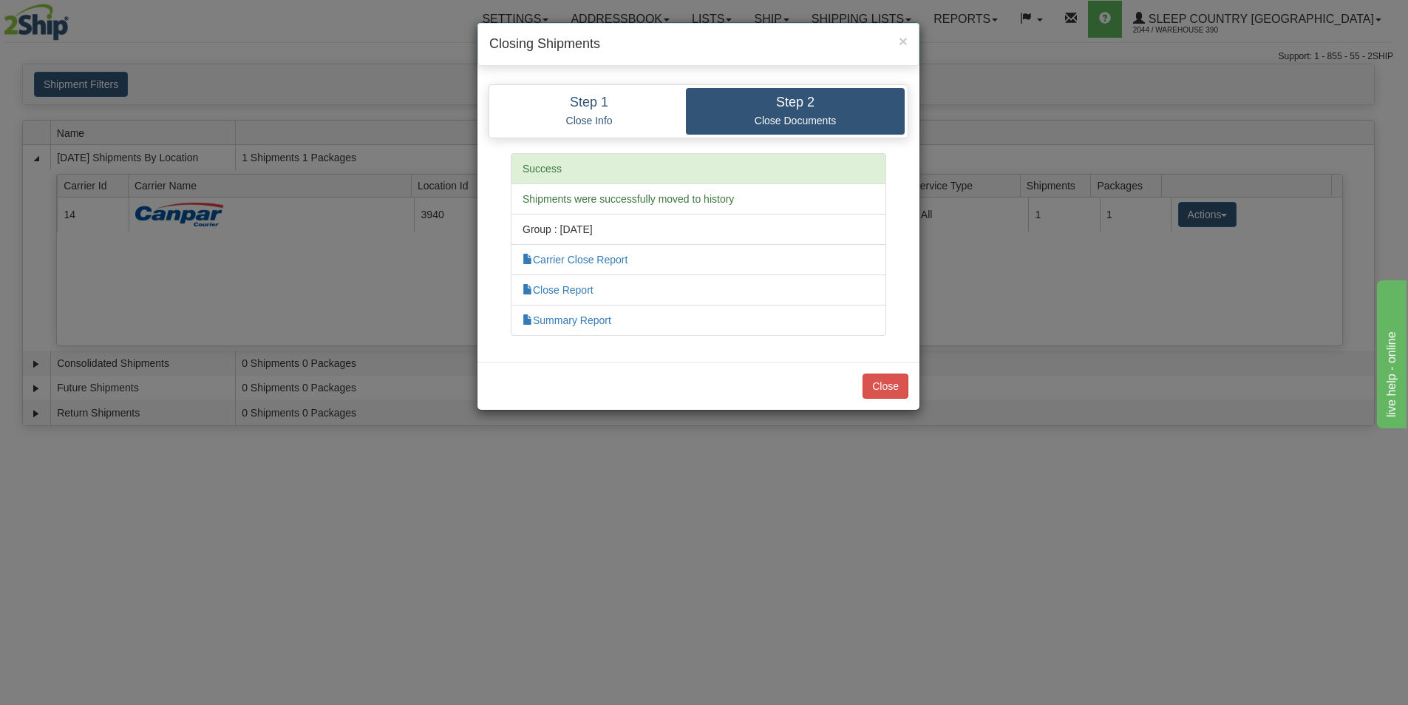
click at [898, 372] on div "Close" at bounding box center [699, 386] width 442 height 48
click at [894, 385] on button "Close" at bounding box center [886, 385] width 46 height 25
